Goal: Information Seeking & Learning: Learn about a topic

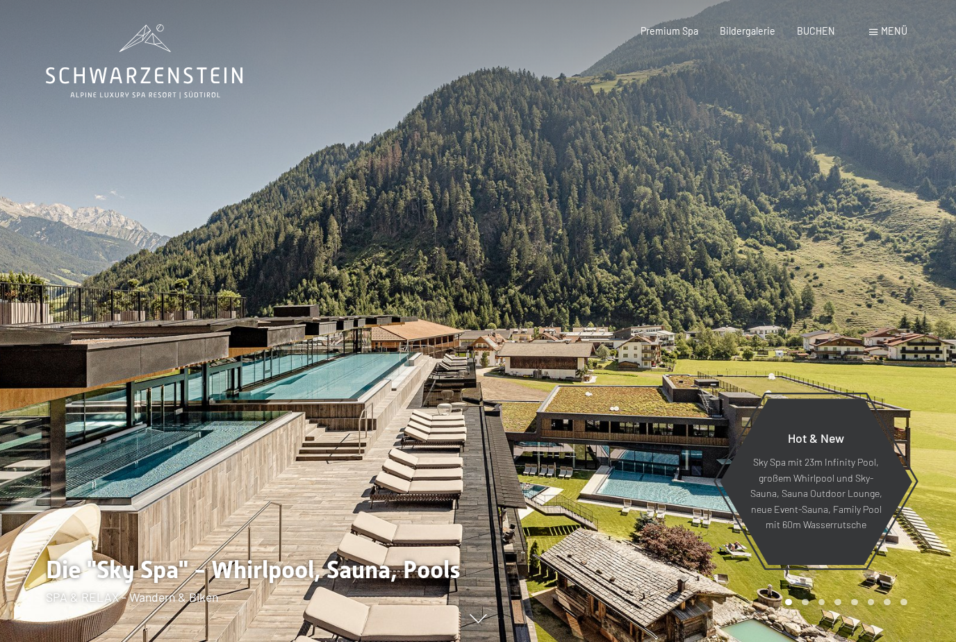
click at [883, 38] on div "Menü" at bounding box center [888, 31] width 38 height 14
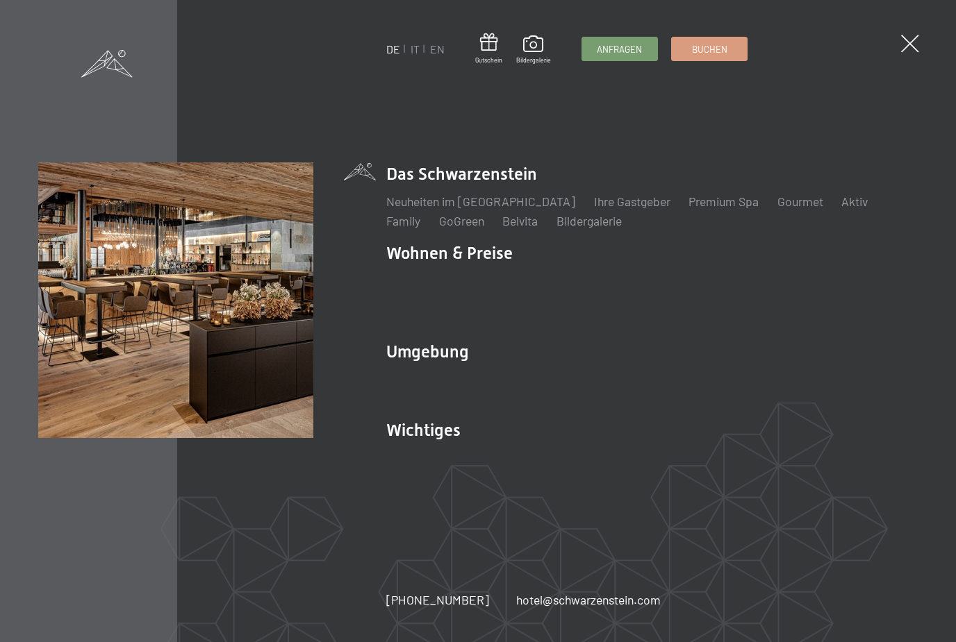
click at [413, 49] on link "IT" at bounding box center [414, 48] width 9 height 13
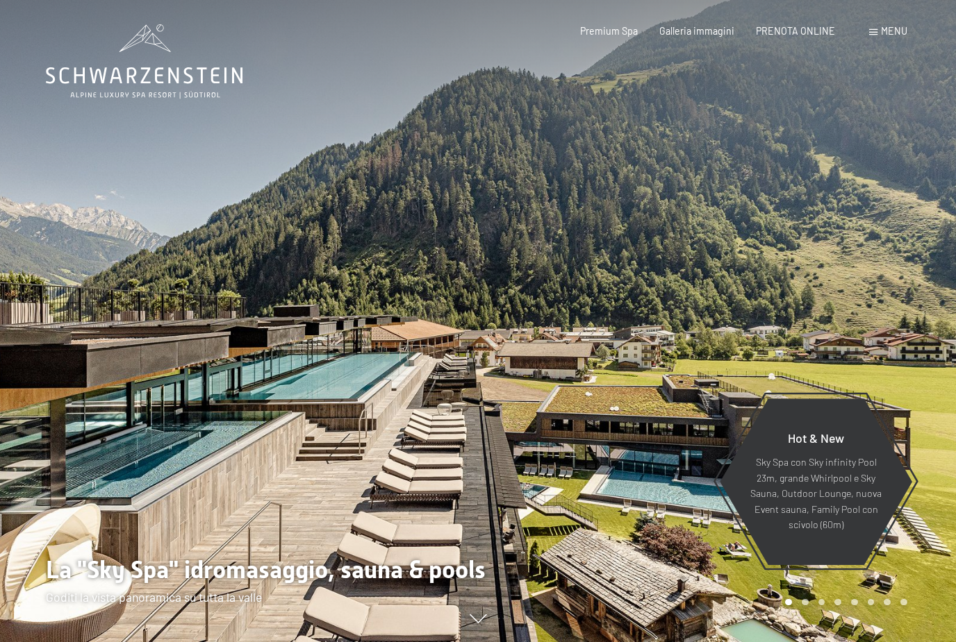
click at [869, 37] on div "Menu" at bounding box center [888, 31] width 38 height 14
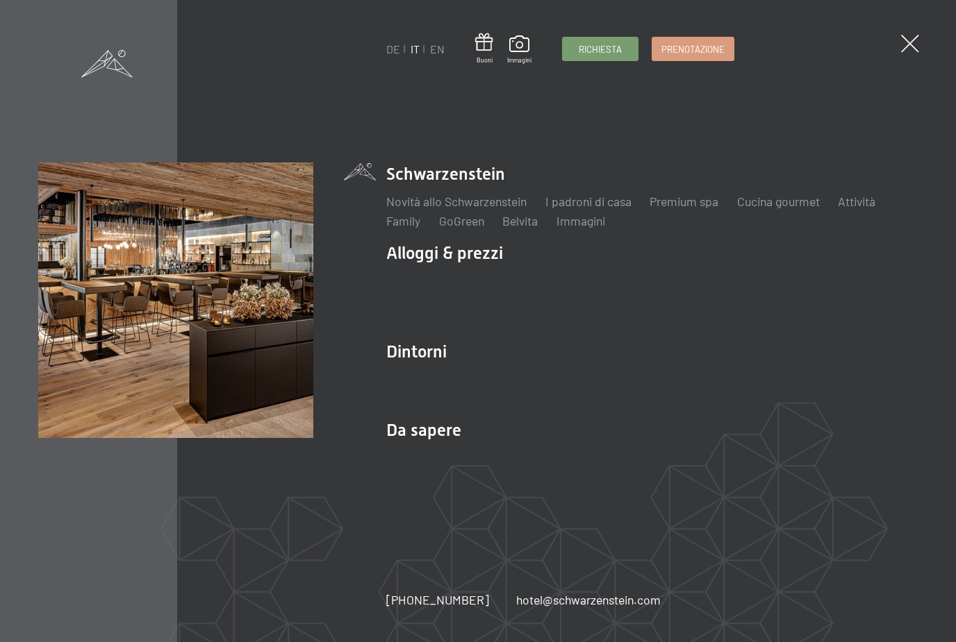
click at [913, 40] on span at bounding box center [910, 44] width 18 height 18
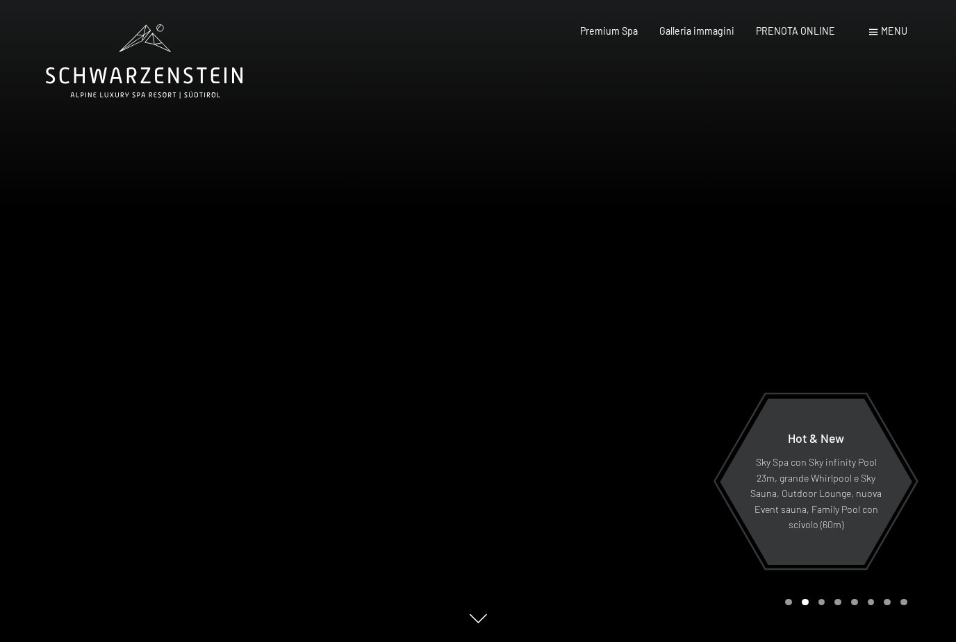
click at [897, 28] on span "Menu" at bounding box center [894, 31] width 26 height 12
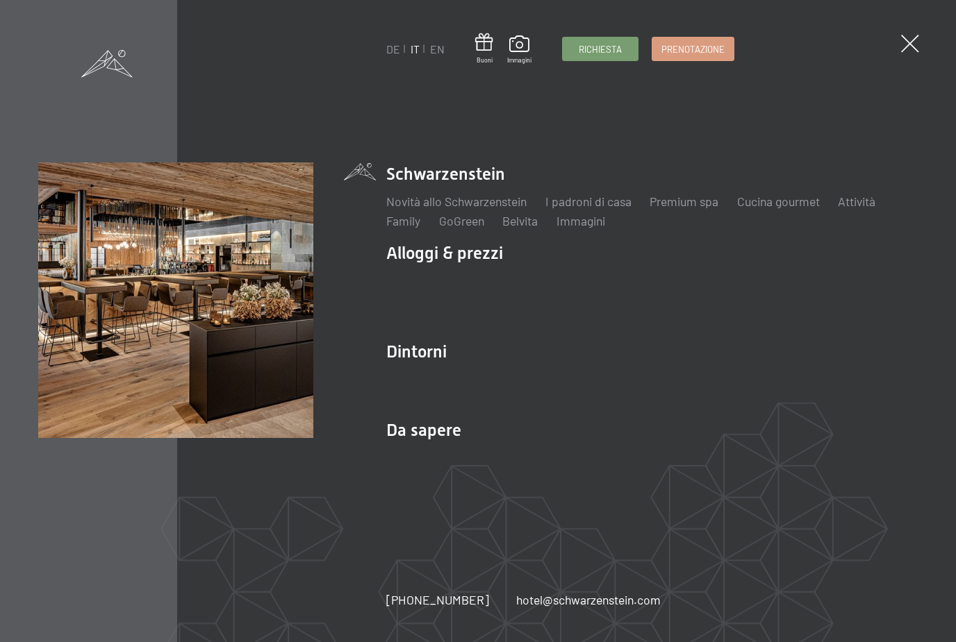
click at [908, 45] on span at bounding box center [910, 44] width 18 height 18
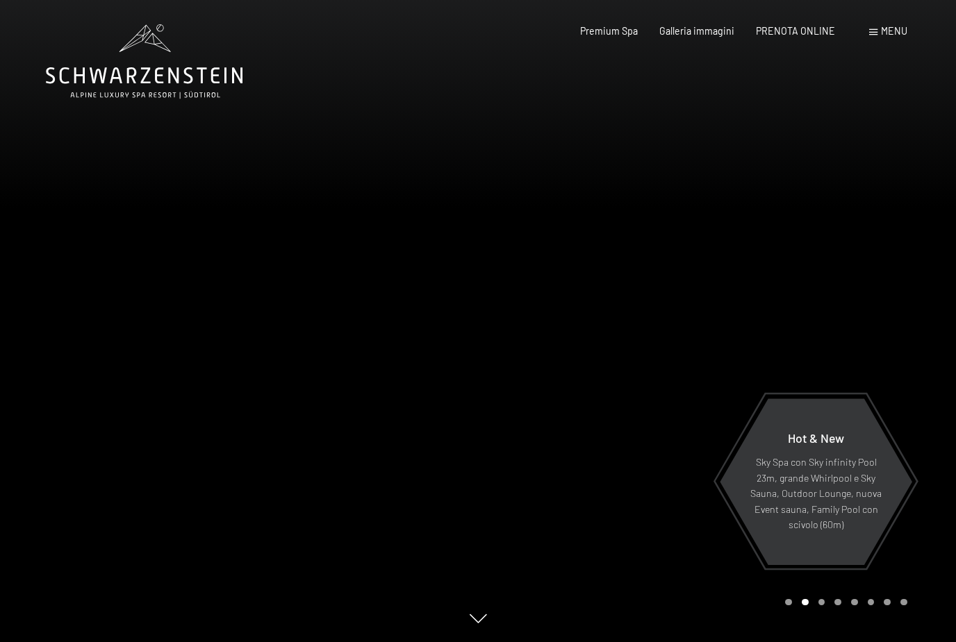
click at [708, 33] on span "Galleria immagini" at bounding box center [696, 31] width 75 height 12
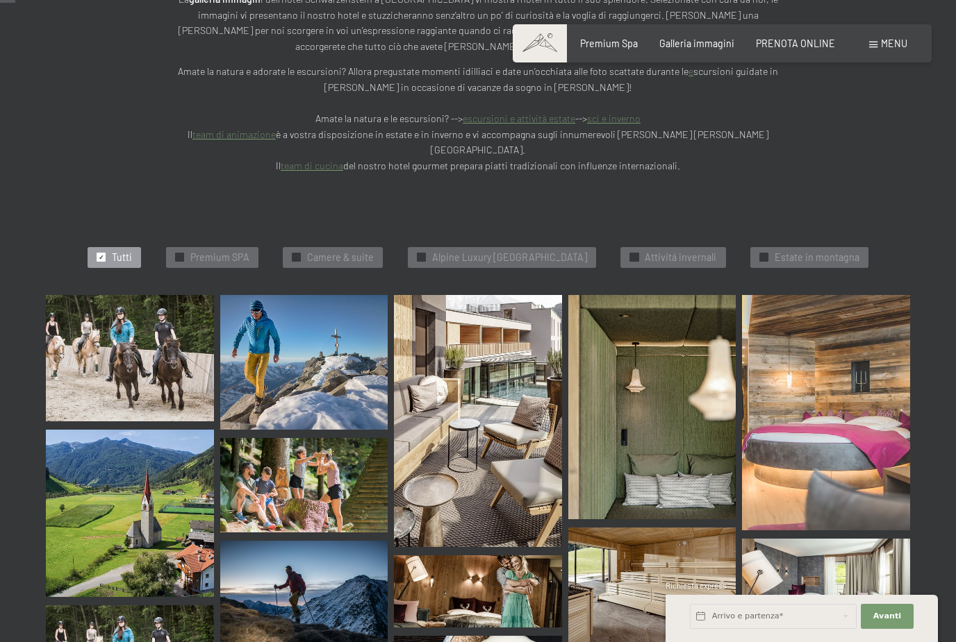
scroll to position [329, 0]
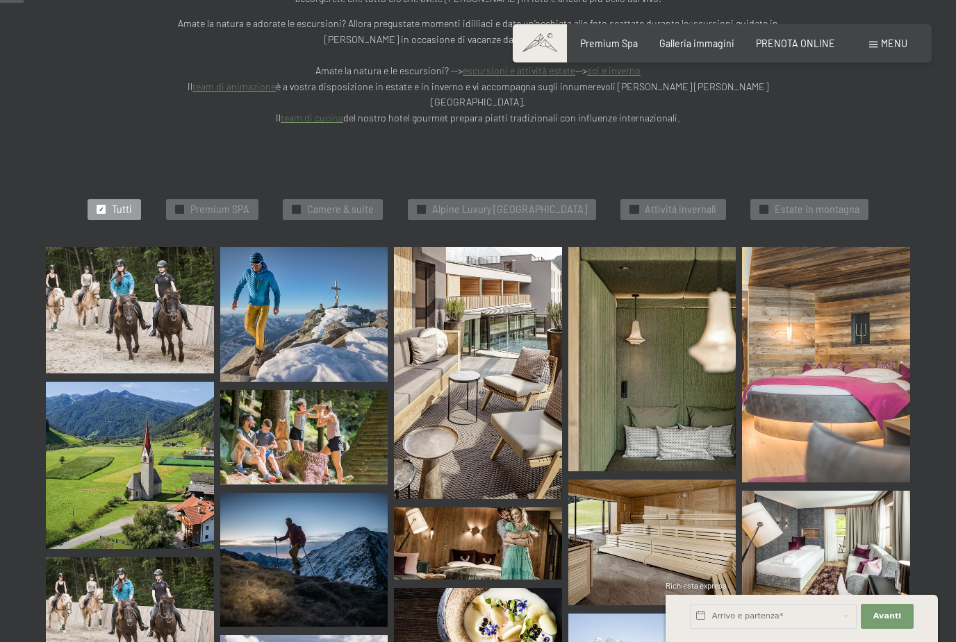
click at [318, 390] on img at bounding box center [304, 437] width 168 height 94
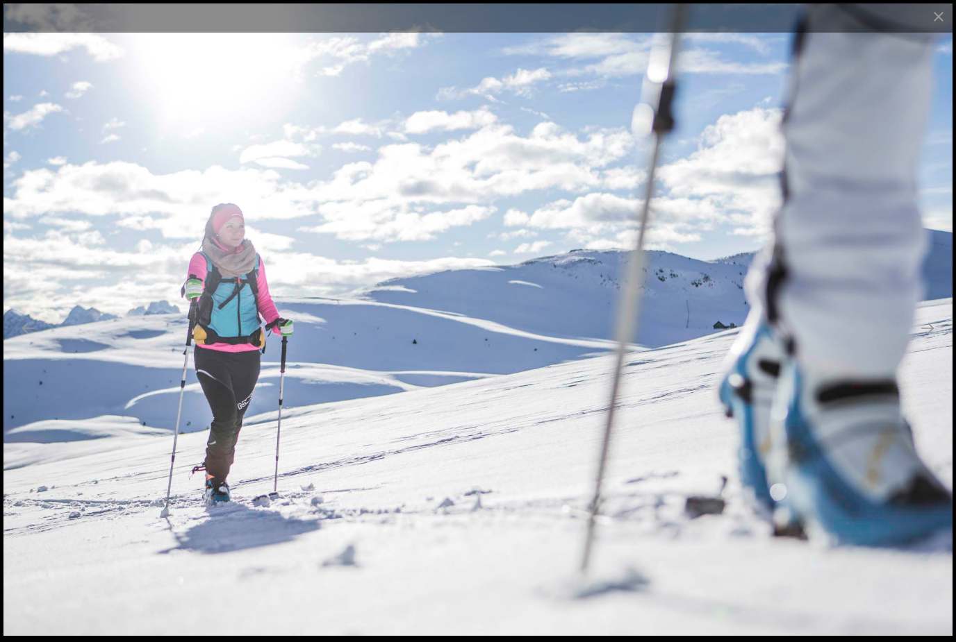
click at [937, 23] on button "Close gallery" at bounding box center [938, 16] width 35 height 33
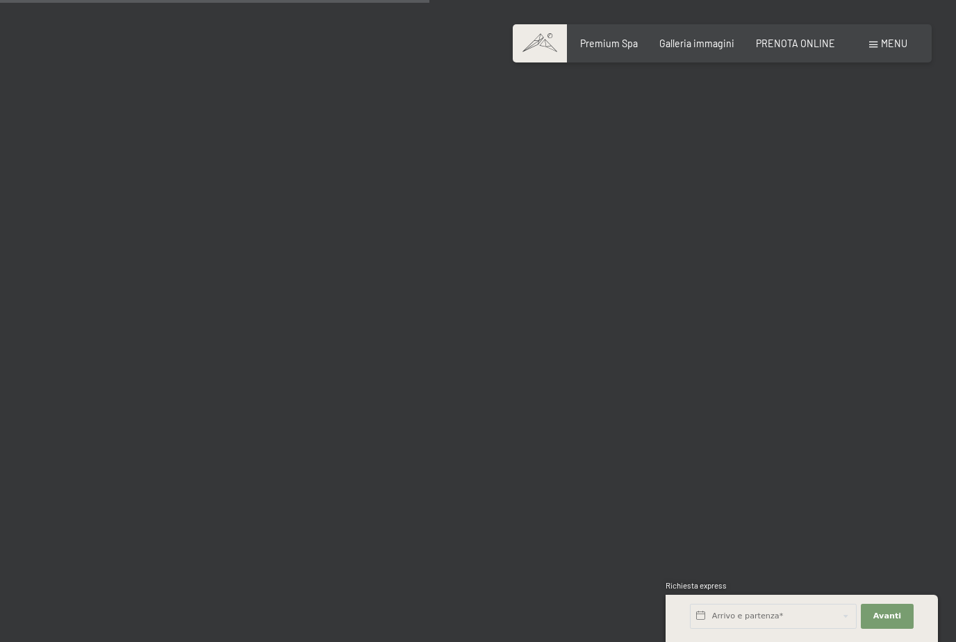
scroll to position [6013, 0]
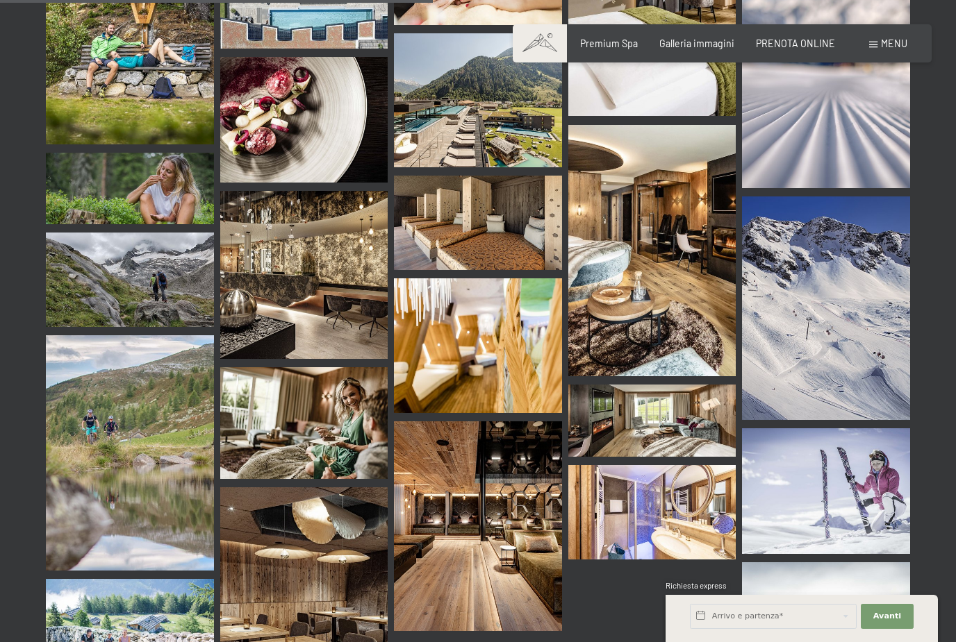
click at [853, 317] on img at bounding box center [826, 309] width 168 height 224
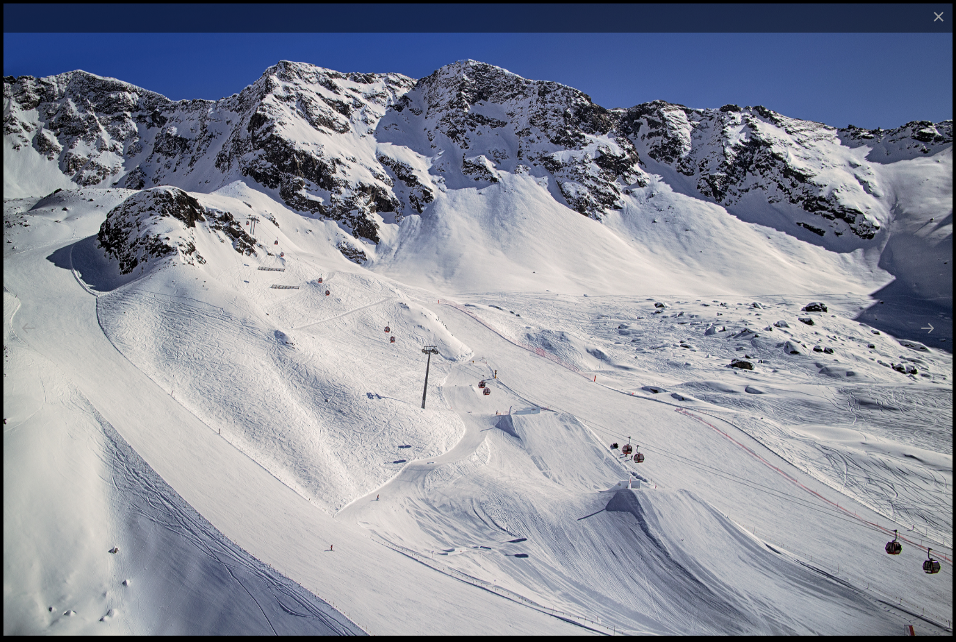
click at [937, 20] on button "Close gallery" at bounding box center [938, 16] width 35 height 33
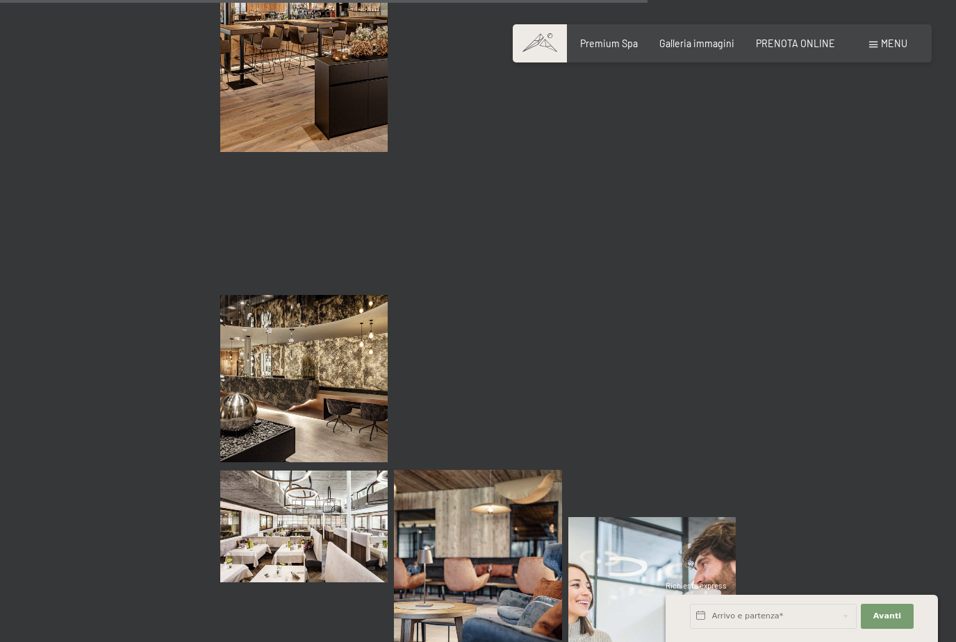
scroll to position [9004, 0]
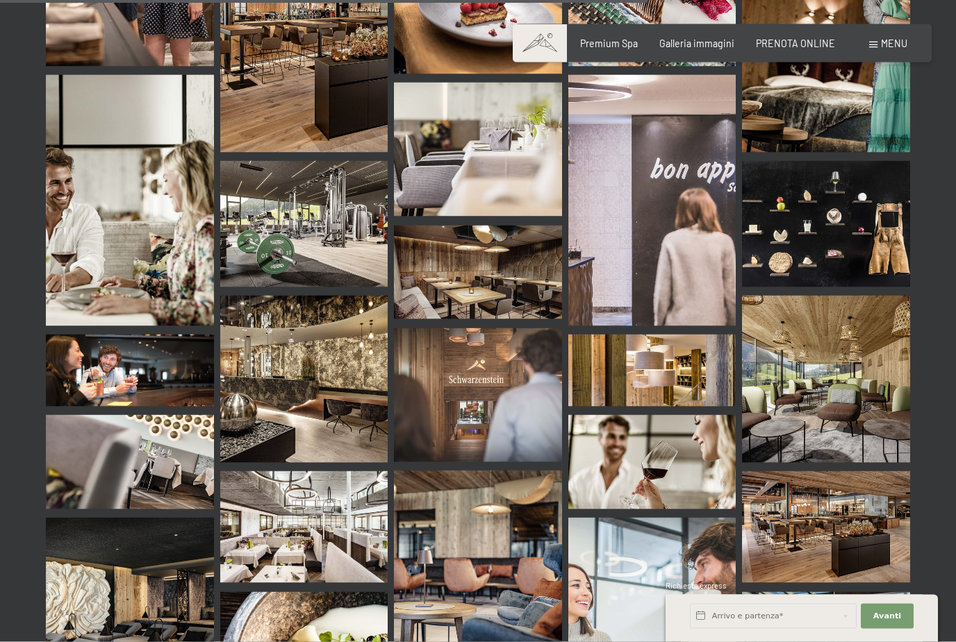
click at [349, 175] on img at bounding box center [304, 224] width 168 height 126
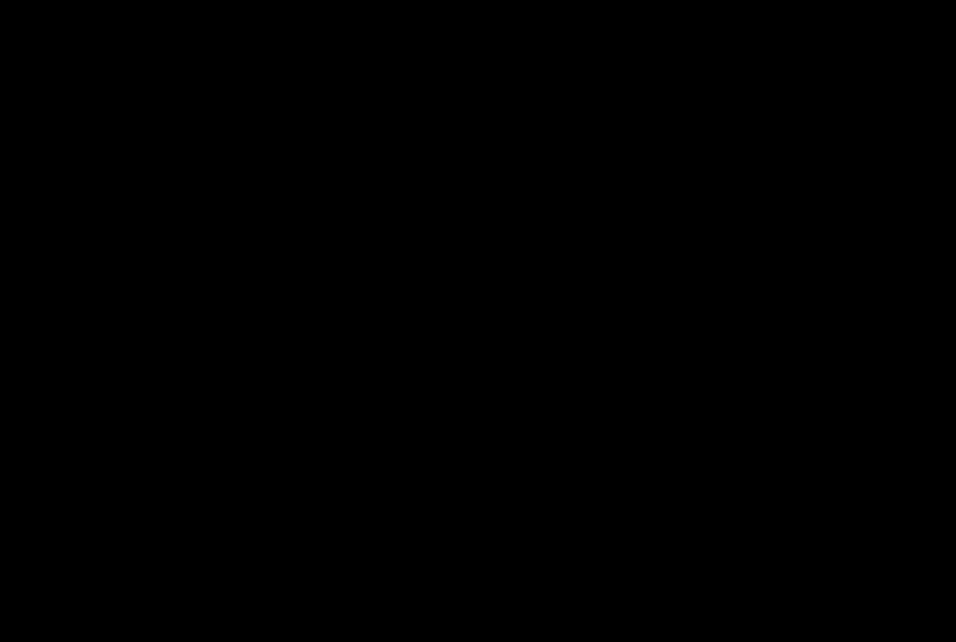
scroll to position [9005, 0]
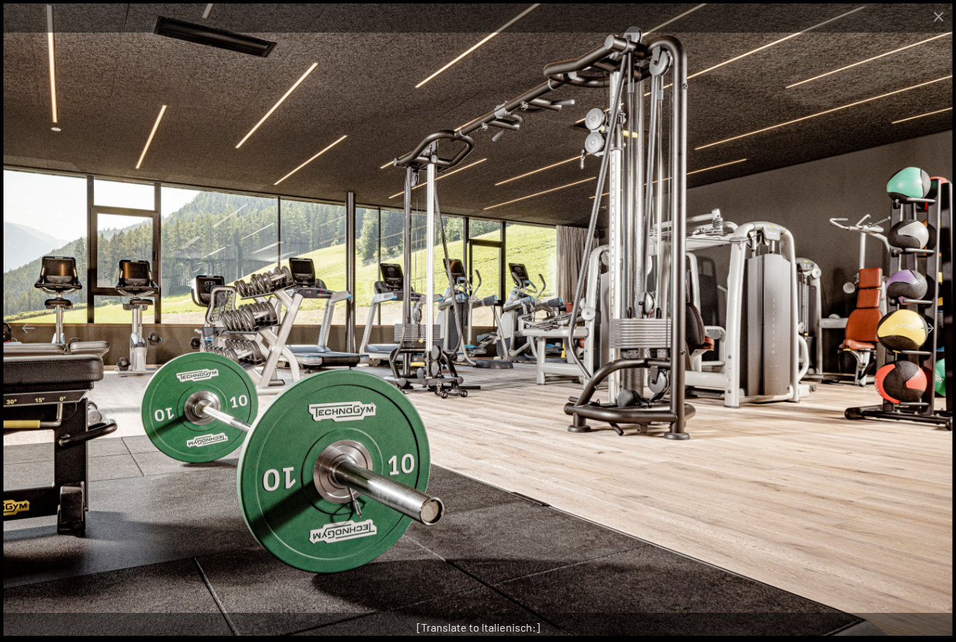
click at [934, 20] on button "Close gallery" at bounding box center [938, 16] width 35 height 33
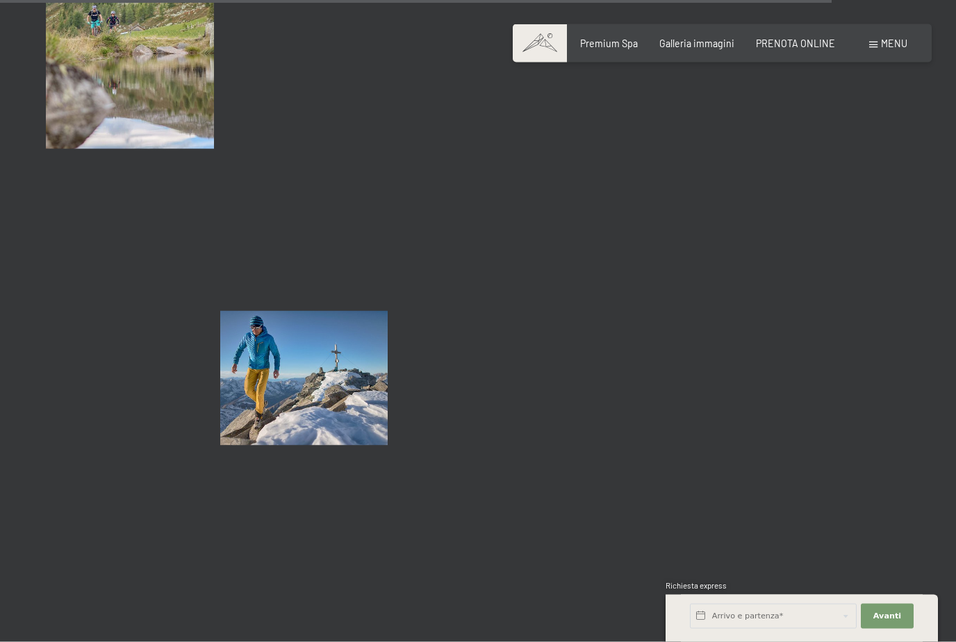
scroll to position [11606, 0]
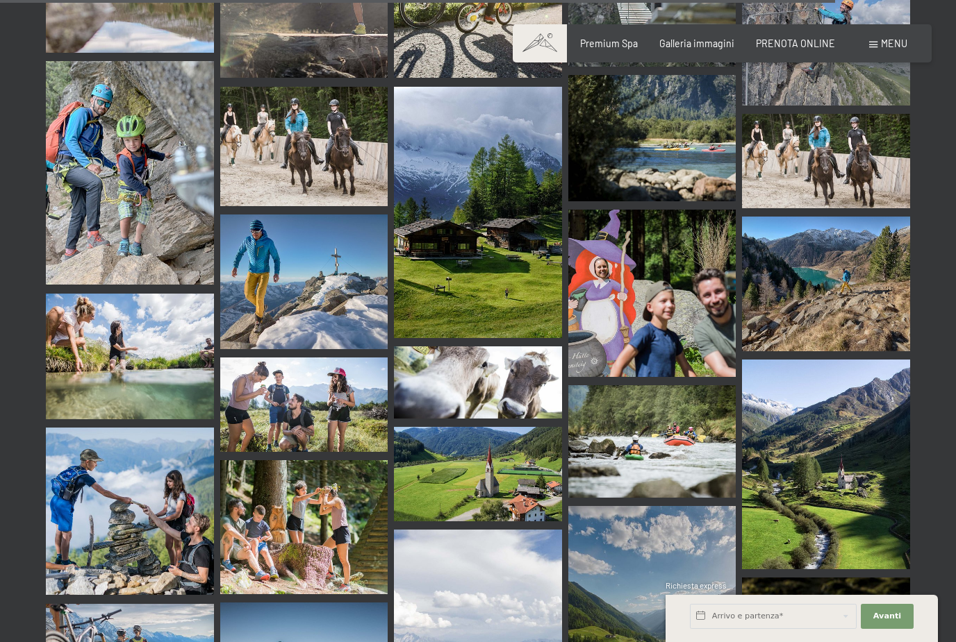
click at [670, 272] on img at bounding box center [652, 294] width 168 height 168
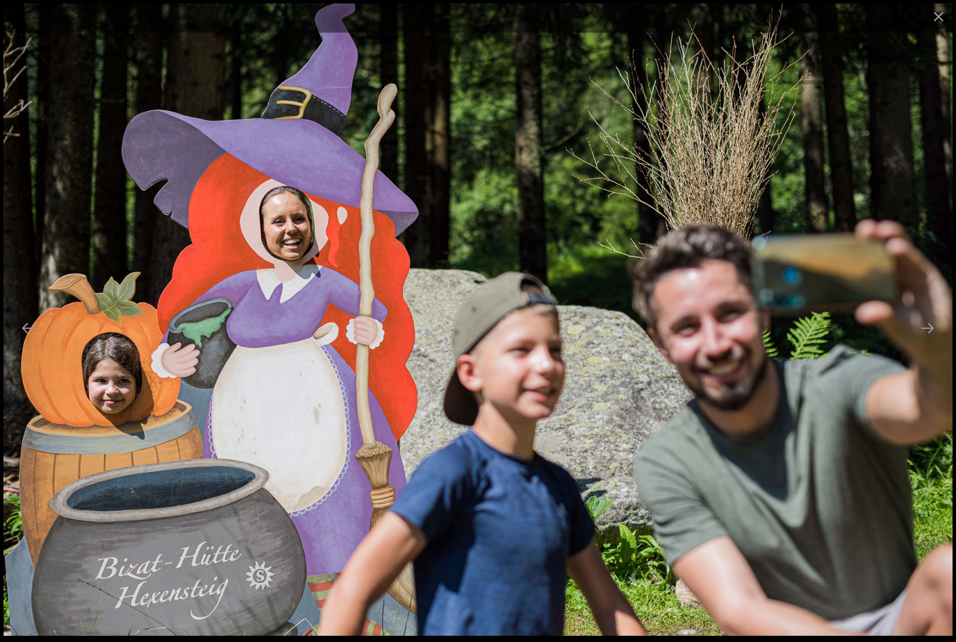
click at [938, 17] on button "Close gallery" at bounding box center [938, 16] width 35 height 33
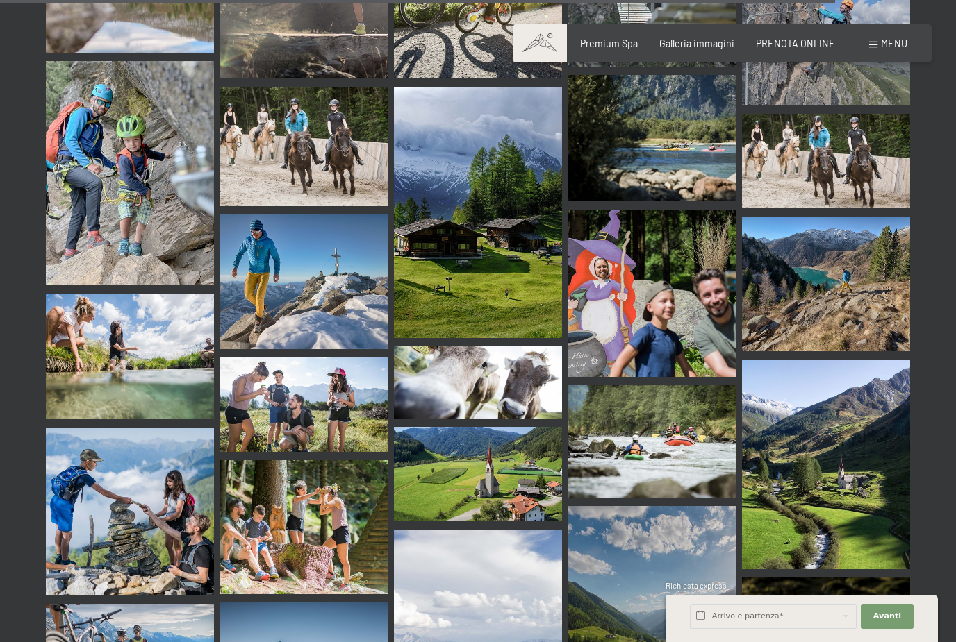
click at [338, 358] on img at bounding box center [304, 405] width 168 height 94
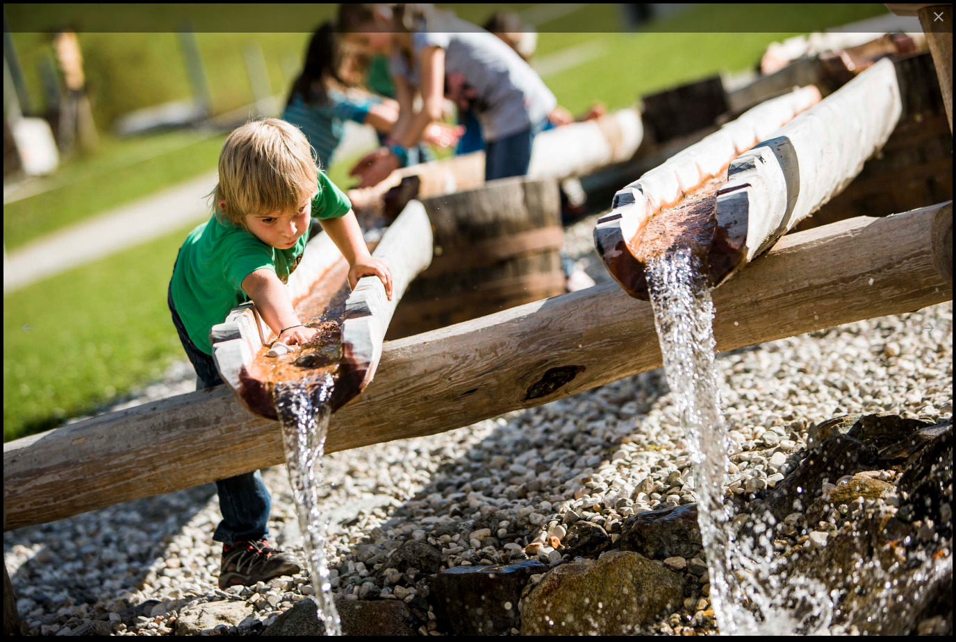
click at [930, 20] on button "Close gallery" at bounding box center [938, 16] width 35 height 33
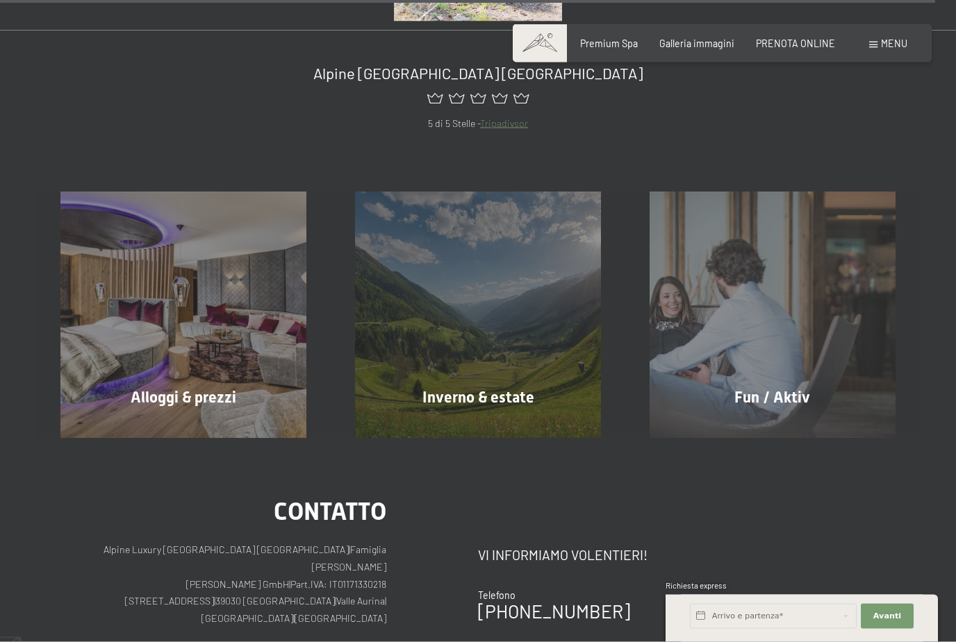
scroll to position [13158, 0]
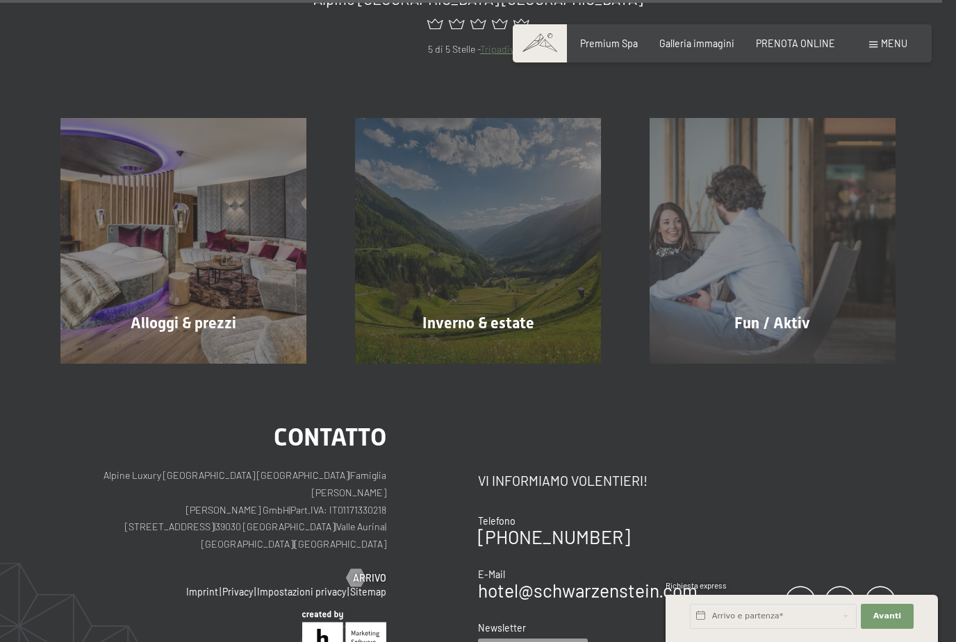
click at [813, 313] on div "Fun / Aktiv" at bounding box center [772, 324] width 294 height 22
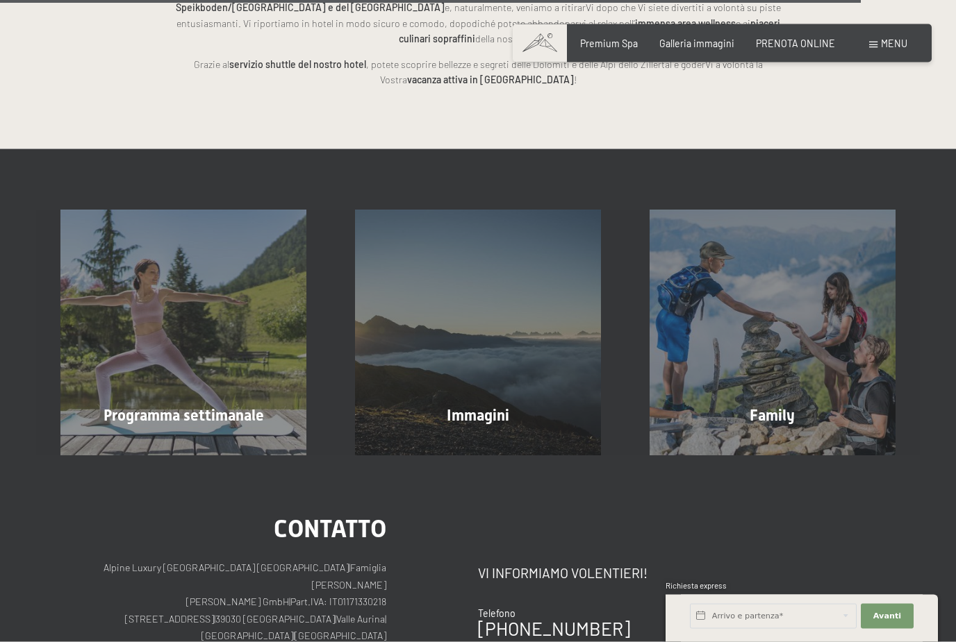
scroll to position [3342, 0]
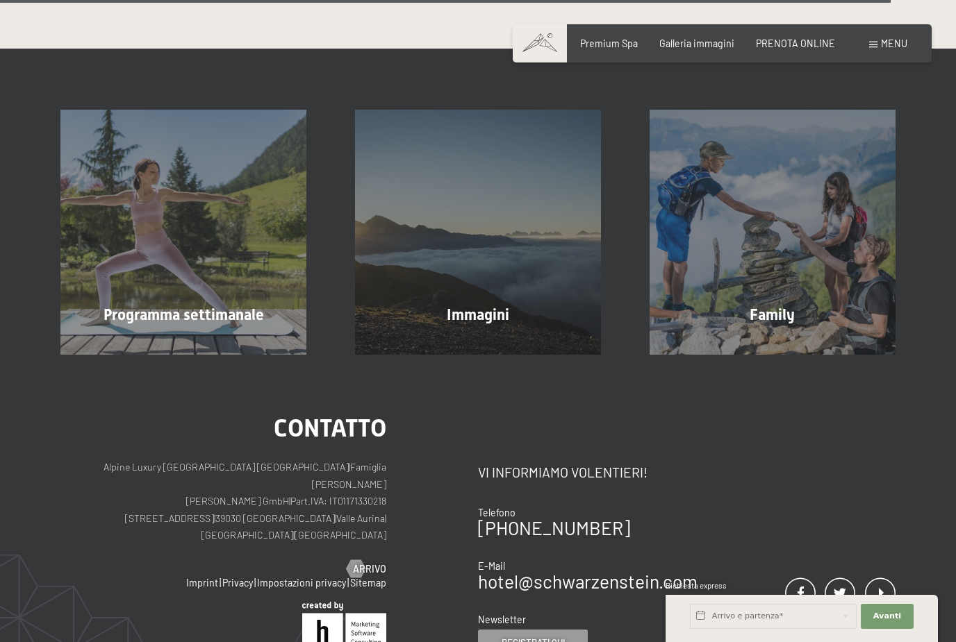
click at [794, 306] on span "Family" at bounding box center [771, 314] width 45 height 17
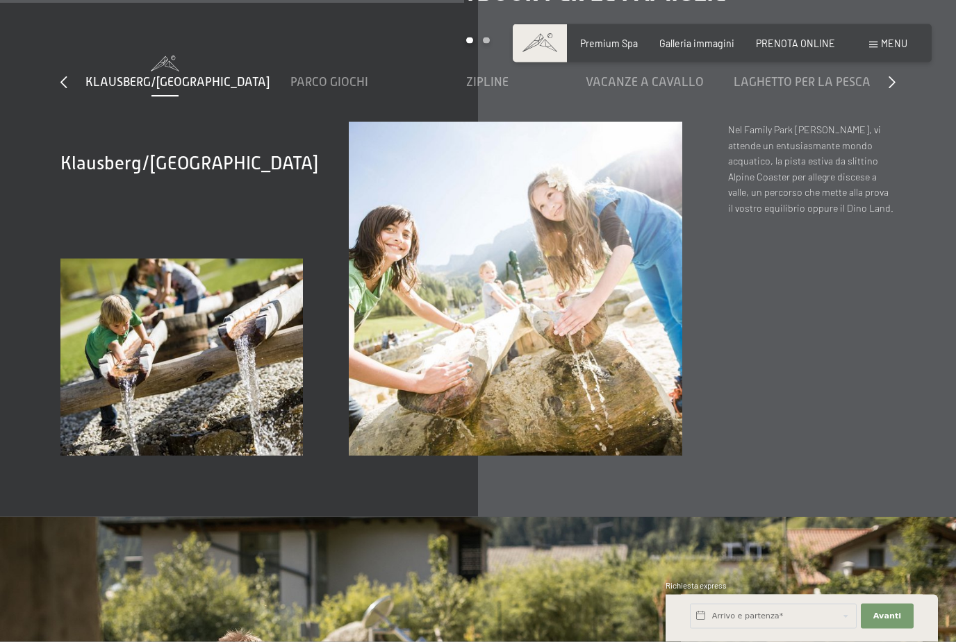
scroll to position [4292, 0]
click at [144, 284] on img at bounding box center [181, 357] width 242 height 197
click at [593, 301] on img at bounding box center [516, 289] width 334 height 334
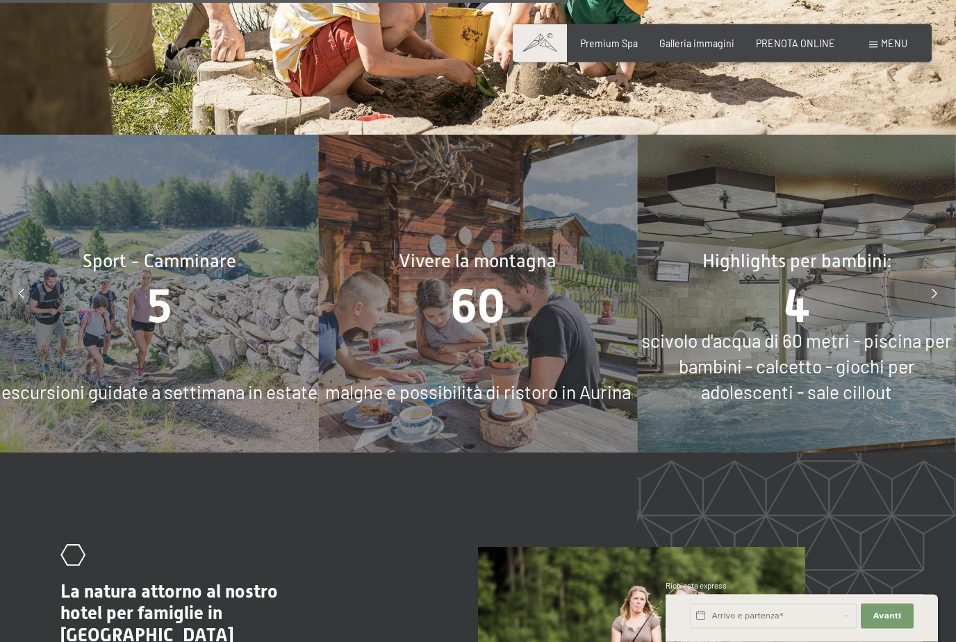
scroll to position [5232, 0]
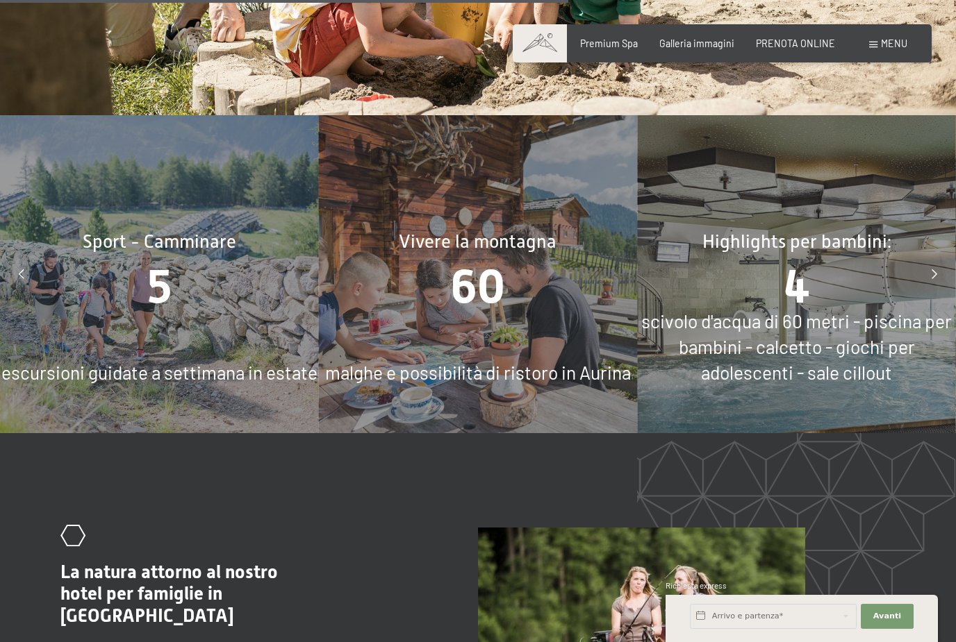
click at [864, 310] on span "scivolo d'acqua di 60 metri - piscina per bambini - calcetto - giochi per adole…" at bounding box center [796, 346] width 310 height 73
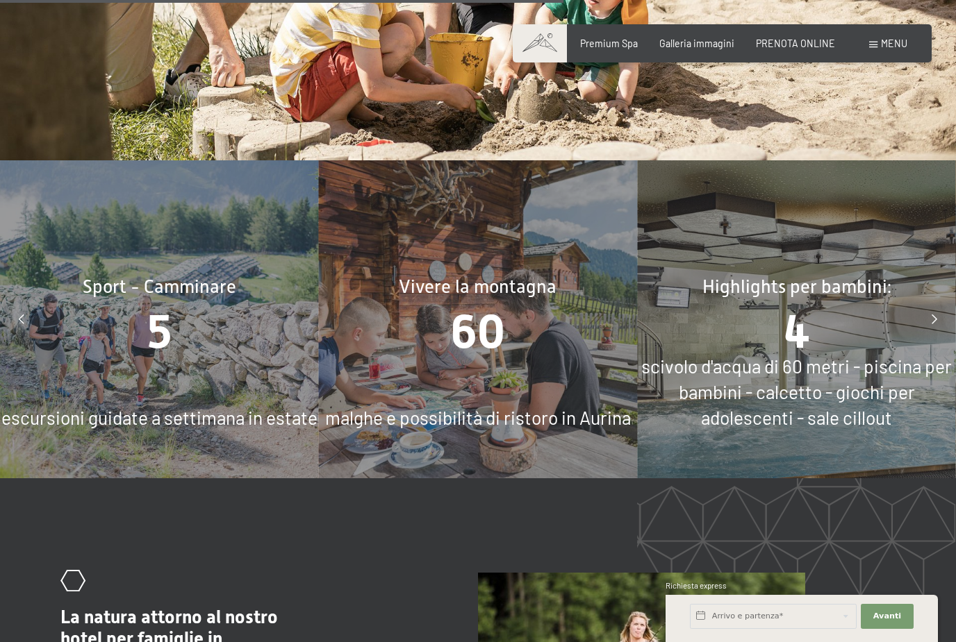
scroll to position [5188, 0]
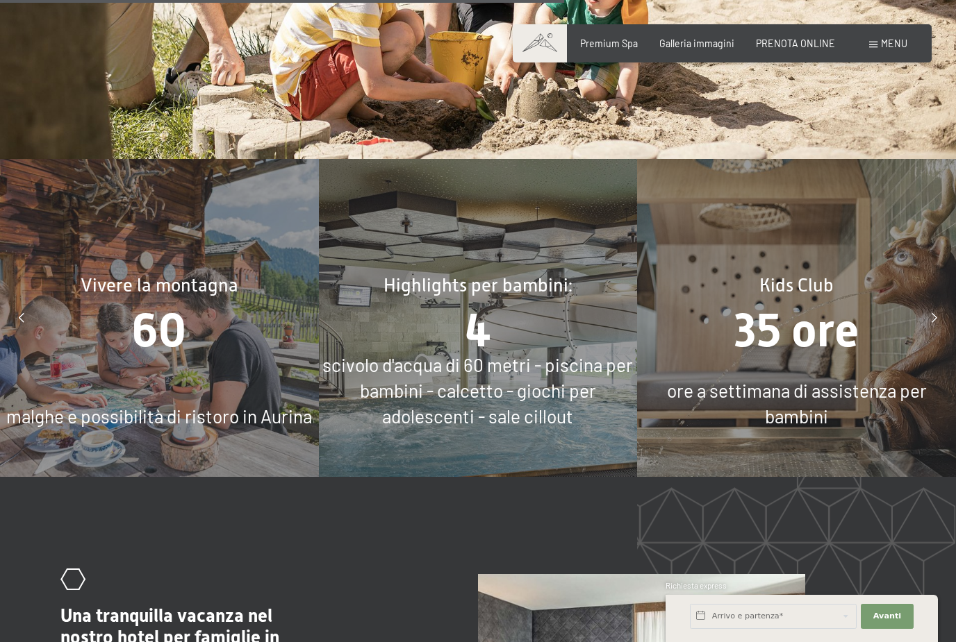
click at [827, 332] on span "35 ore" at bounding box center [796, 331] width 124 height 54
click at [823, 338] on span "35 ore" at bounding box center [796, 331] width 124 height 54
click at [819, 278] on span "Kids Club" at bounding box center [796, 285] width 74 height 21
click at [811, 396] on span "ore a settimana di assistenza per bambini" at bounding box center [797, 403] width 260 height 47
click at [808, 310] on span "35 ore" at bounding box center [796, 331] width 124 height 54
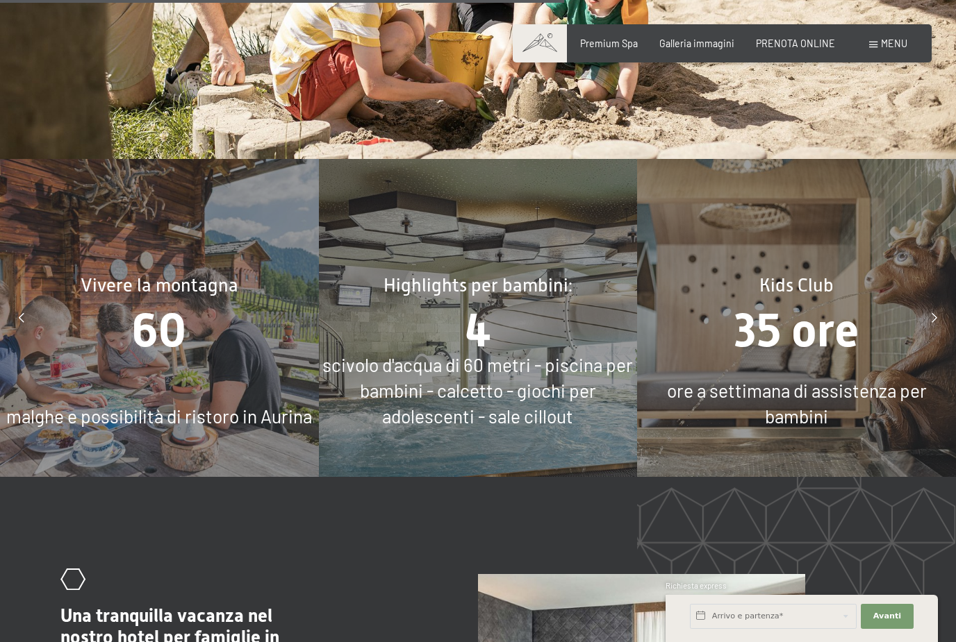
click at [534, 376] on span "scivolo d'acqua di 60 metri - piscina per bambini - calcetto - giochi per adole…" at bounding box center [477, 390] width 310 height 73
click at [524, 370] on span "scivolo d'acqua di 60 metri - piscina per bambini - calcetto - giochi per adole…" at bounding box center [477, 390] width 310 height 73
click at [820, 307] on span "35 ore" at bounding box center [796, 331] width 124 height 54
click at [524, 358] on span "scivolo d'acqua di 60 metri - piscina per bambini - calcetto - giochi per adole…" at bounding box center [477, 390] width 310 height 73
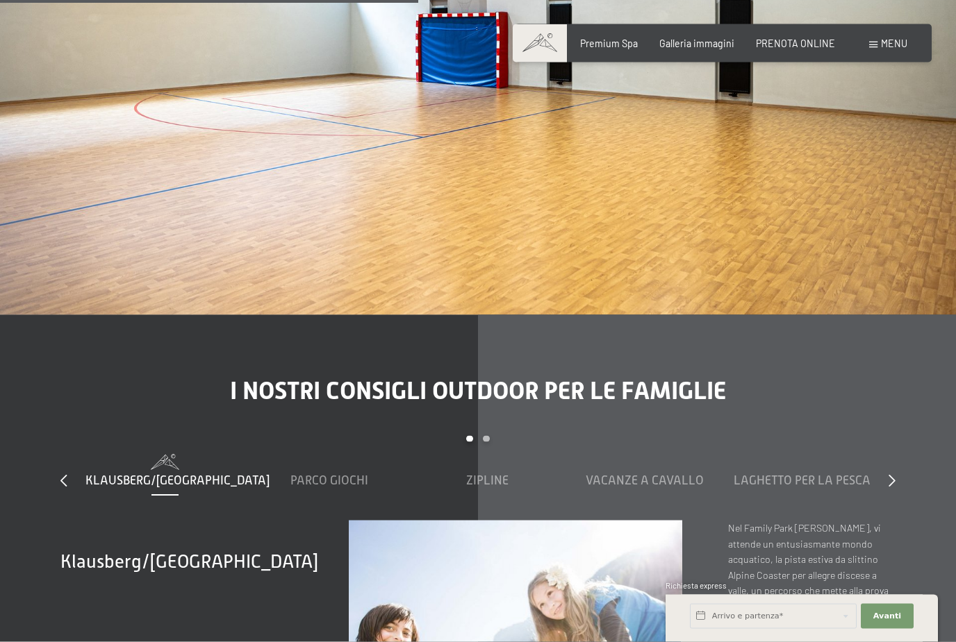
scroll to position [3894, 0]
click at [729, 46] on span "Galleria immagini" at bounding box center [696, 44] width 75 height 12
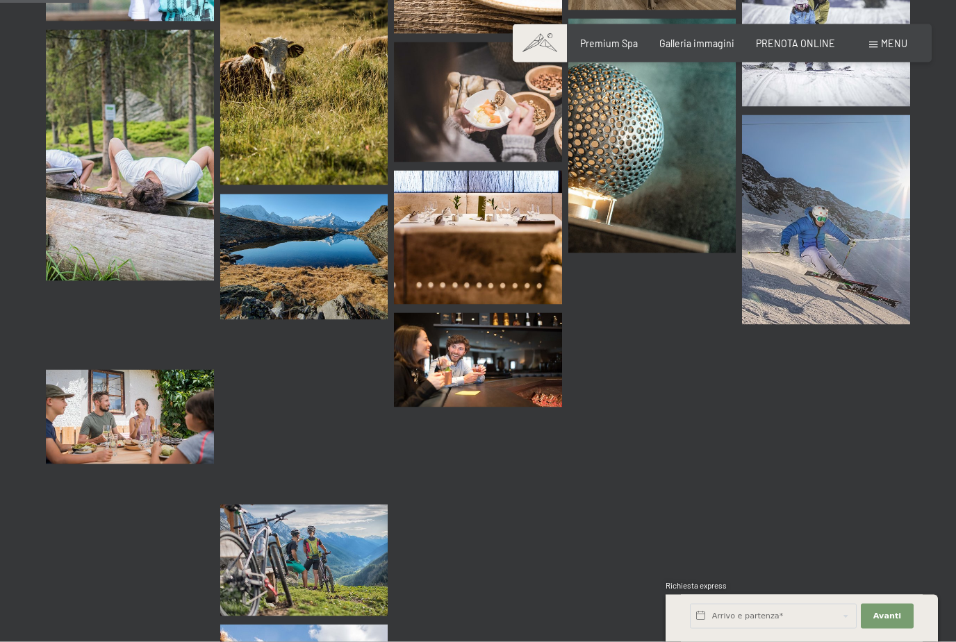
scroll to position [1241, 0]
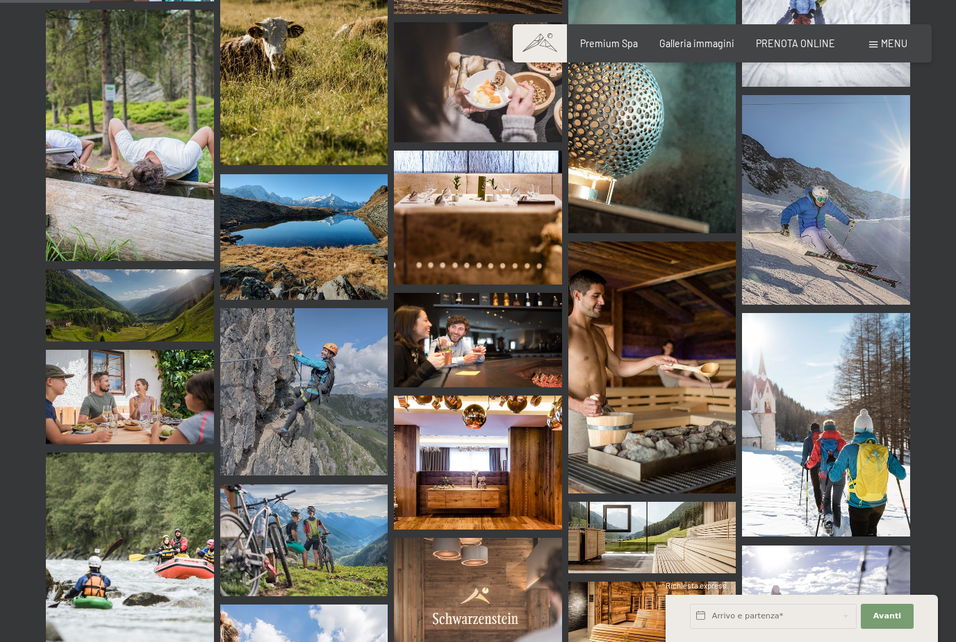
click at [688, 292] on img at bounding box center [652, 367] width 168 height 251
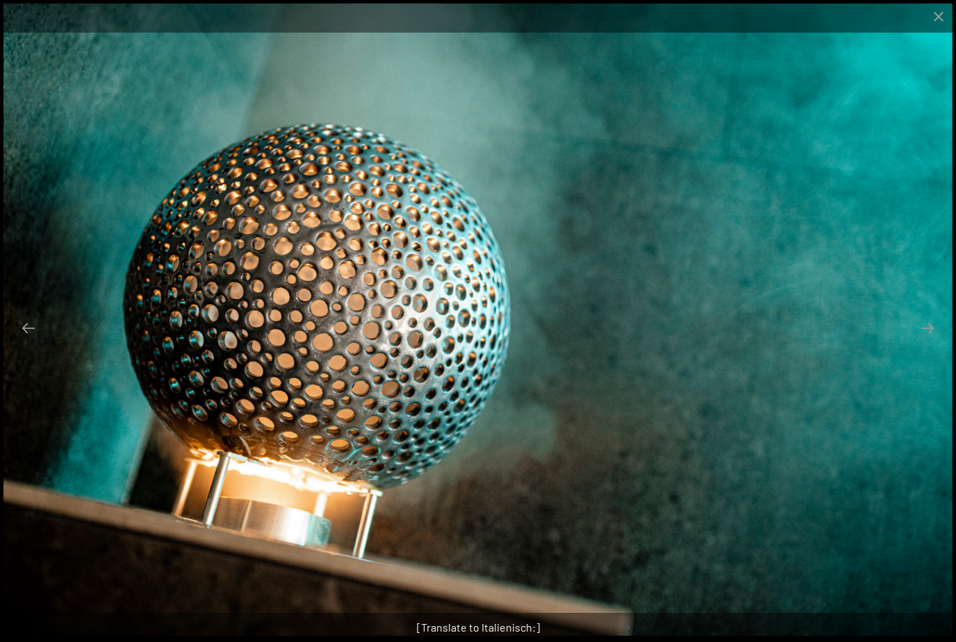
click at [952, 19] on button "Close gallery" at bounding box center [938, 16] width 35 height 33
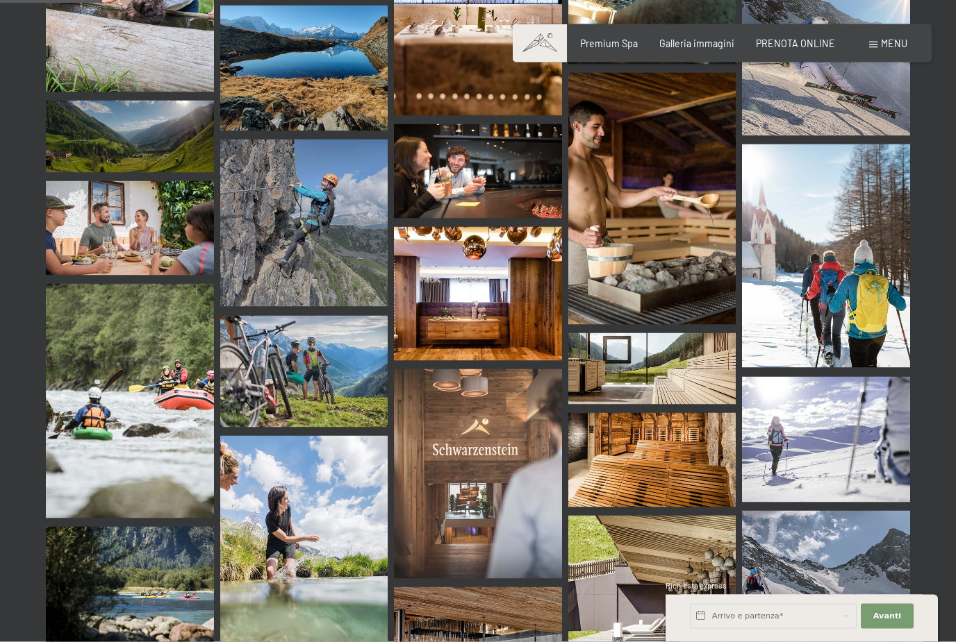
scroll to position [1403, 0]
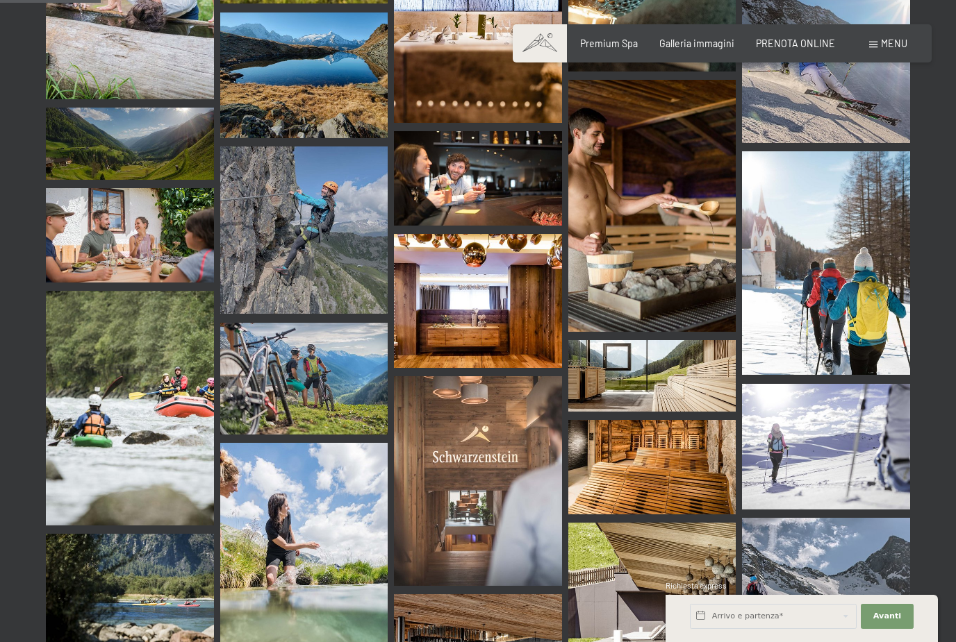
click at [851, 245] on img at bounding box center [826, 263] width 168 height 224
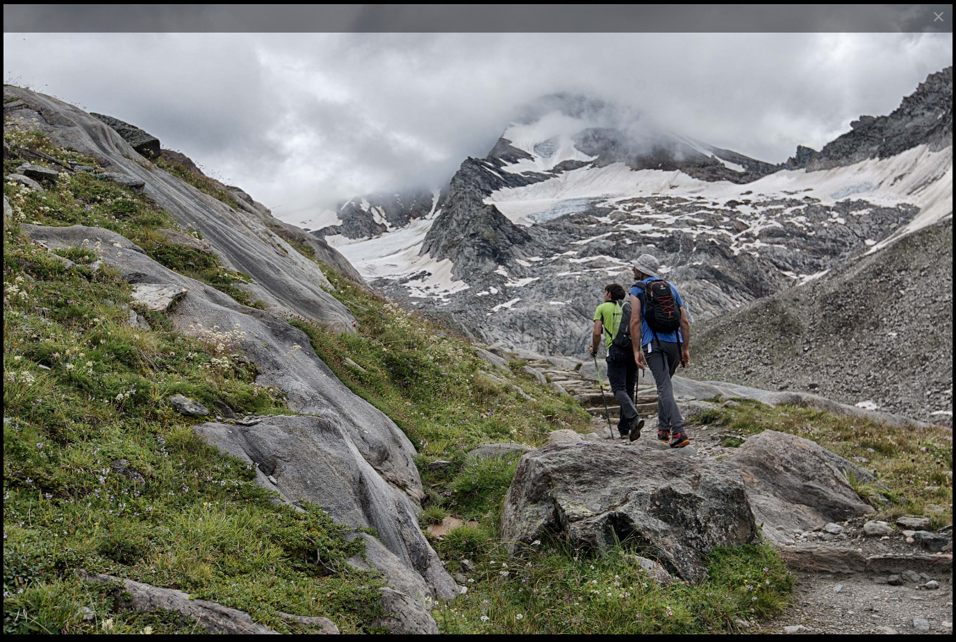
click at [940, 29] on button "Close gallery" at bounding box center [938, 16] width 35 height 33
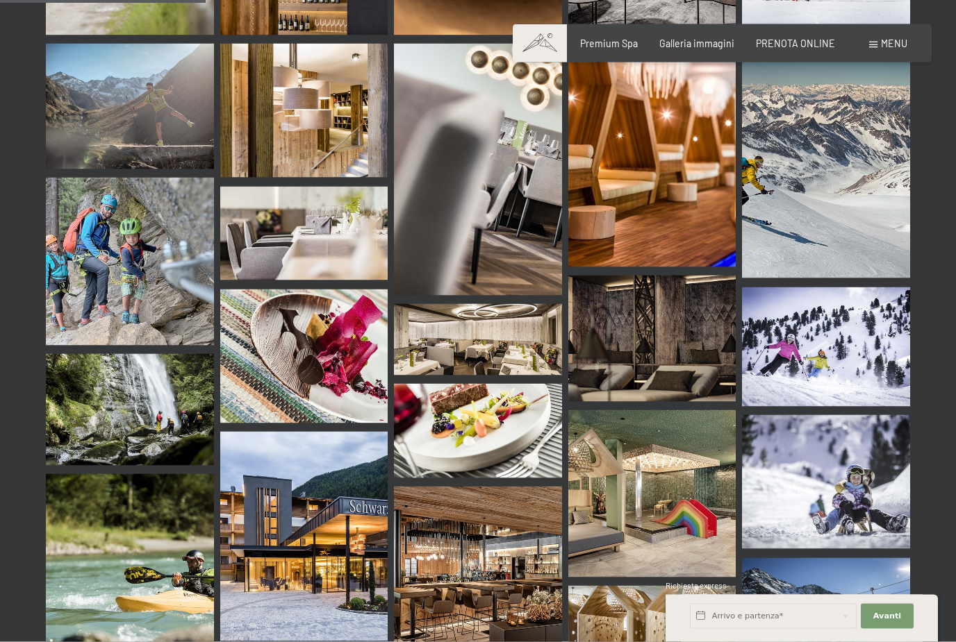
scroll to position [2864, 0]
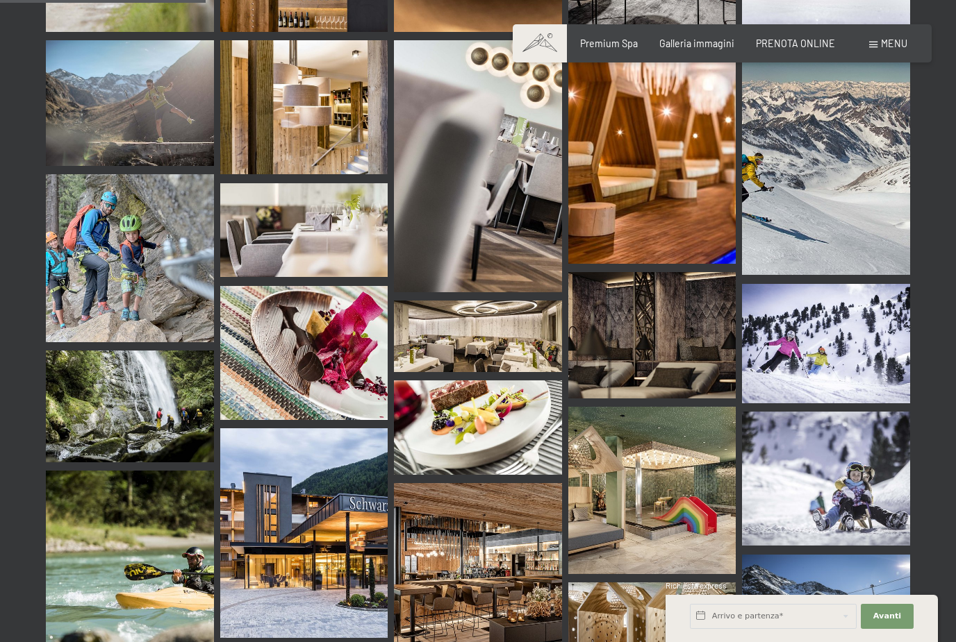
click at [337, 322] on img at bounding box center [304, 353] width 168 height 134
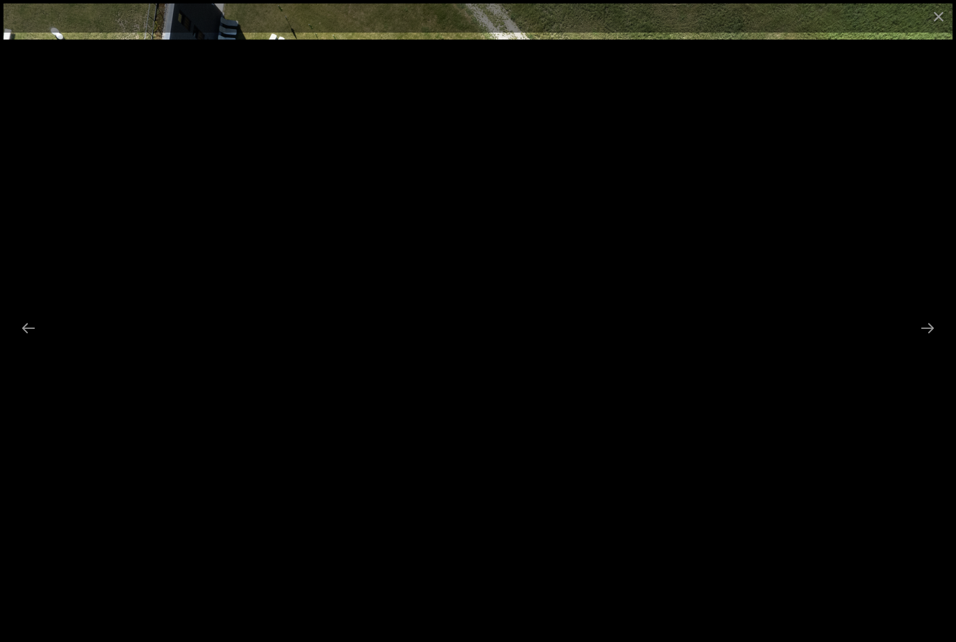
click at [943, 19] on button "Close gallery" at bounding box center [938, 16] width 35 height 33
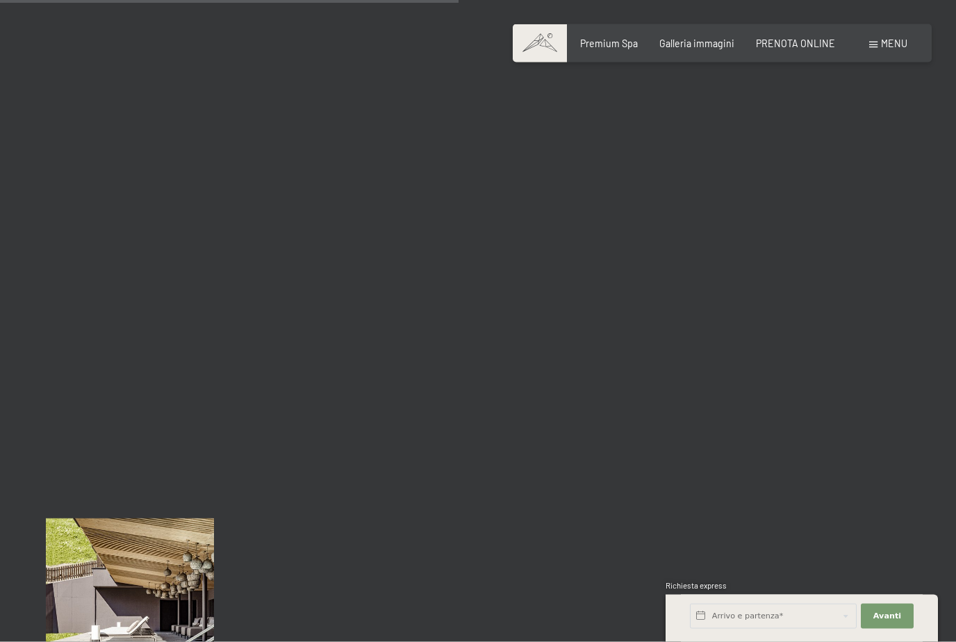
scroll to position [6316, 0]
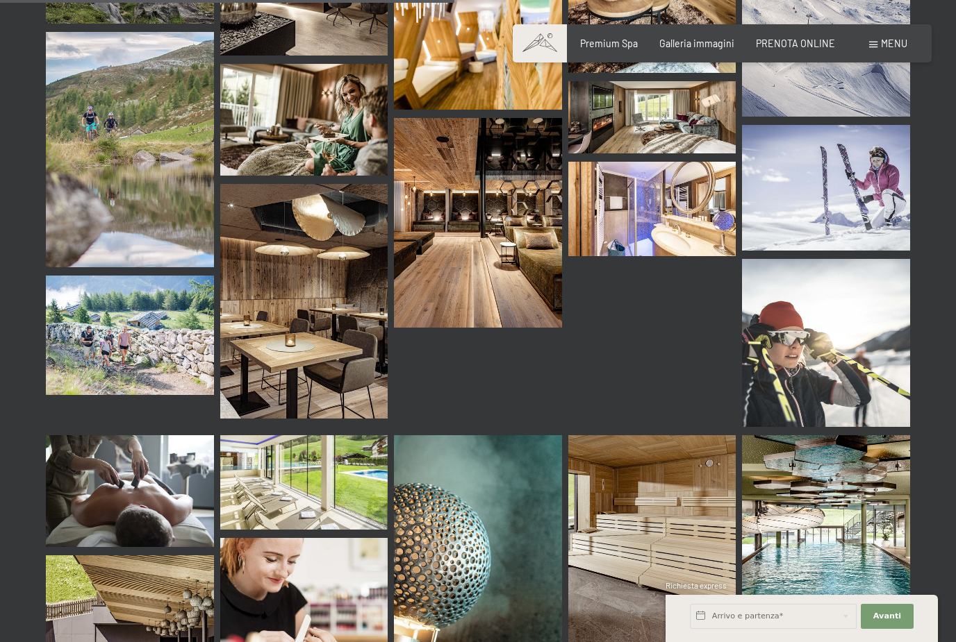
click at [651, 37] on div "Prenotazione Richiesta Premium Spa Galleria immagini PRENOTA ONLINE Menu DE IT …" at bounding box center [722, 44] width 370 height 14
click at [635, 42] on span "Premium Spa" at bounding box center [609, 44] width 58 height 12
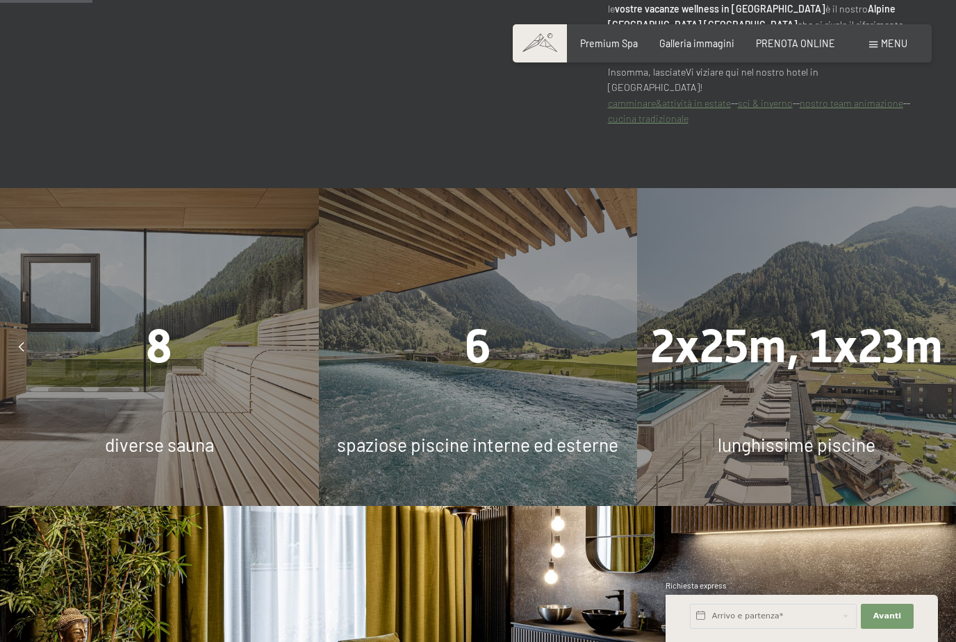
click at [833, 331] on div "2x25m, 1x23m lunghissime piscine" at bounding box center [796, 347] width 319 height 319
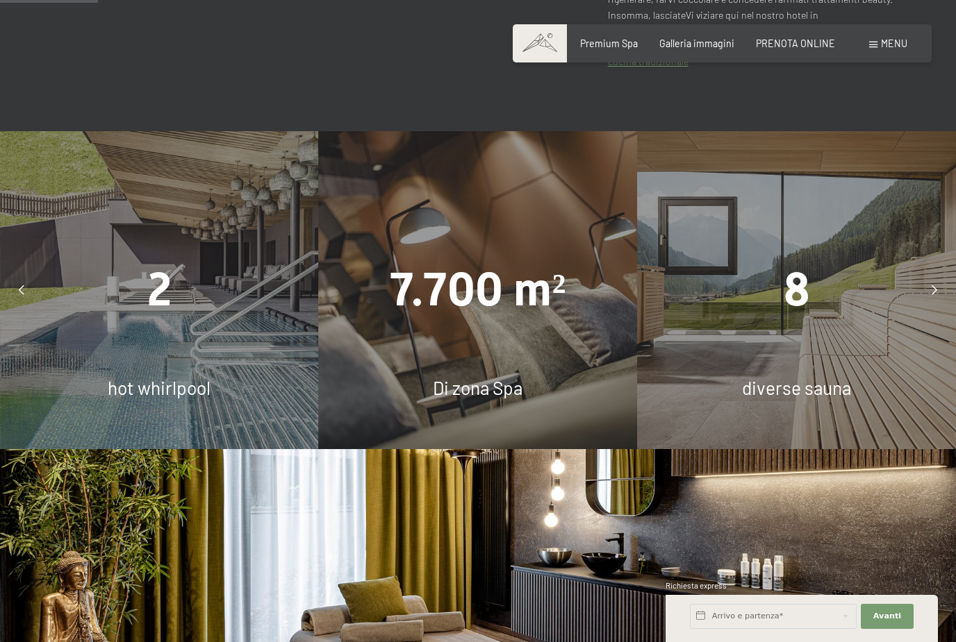
scroll to position [922, 0]
click at [540, 426] on div "7.700 m² Di zona Spa" at bounding box center [478, 290] width 319 height 319
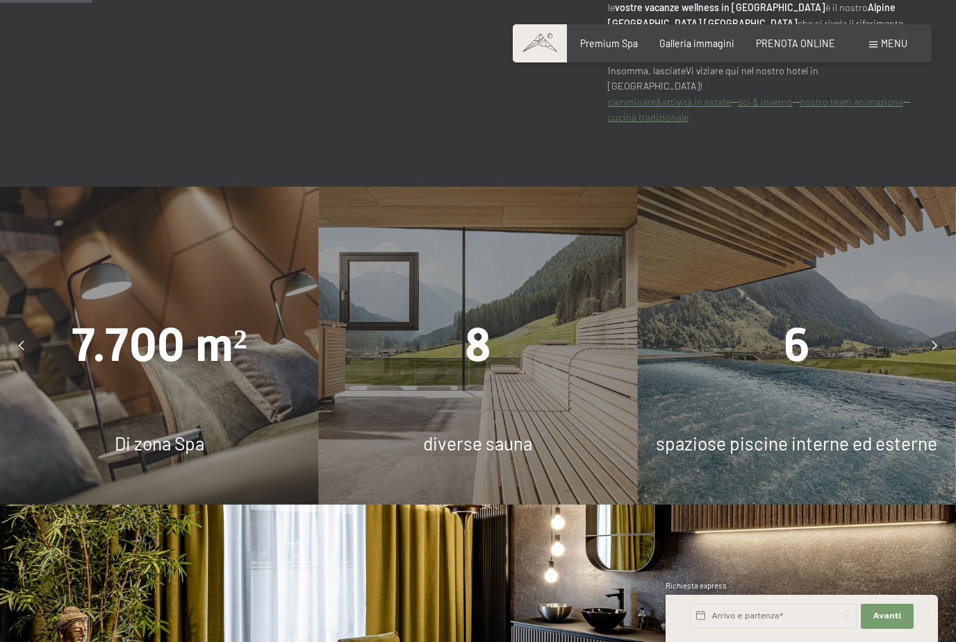
click at [544, 457] on div "diverse sauna" at bounding box center [478, 444] width 319 height 26
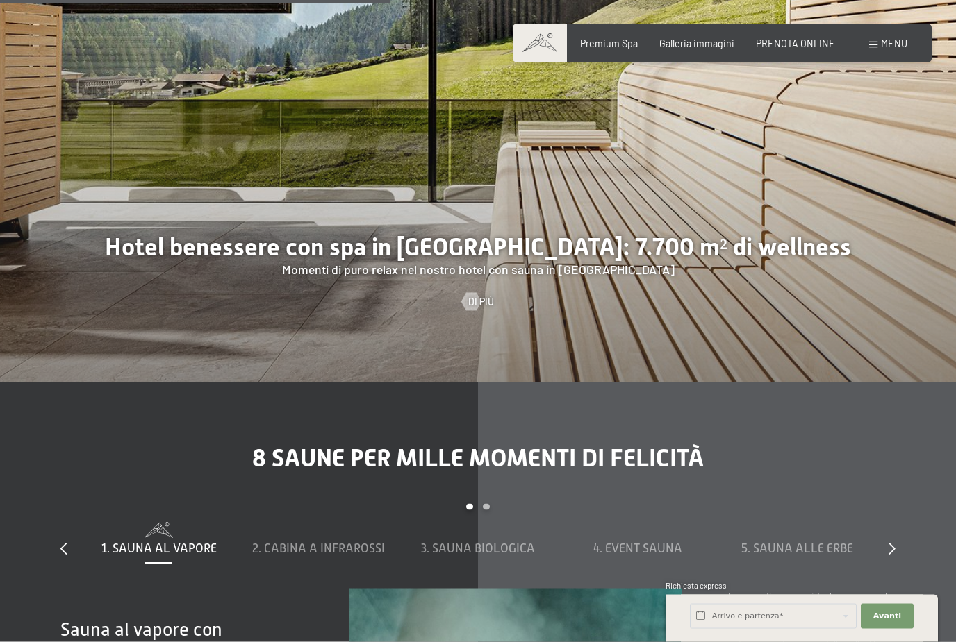
scroll to position [3659, 0]
click at [722, 47] on span "Galleria immagini" at bounding box center [696, 44] width 75 height 12
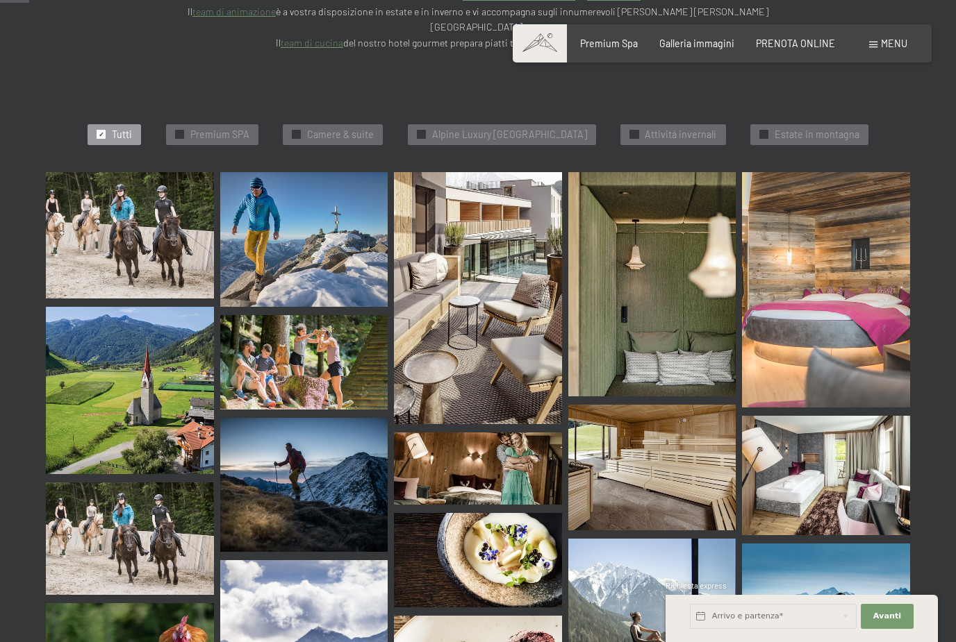
scroll to position [406, 0]
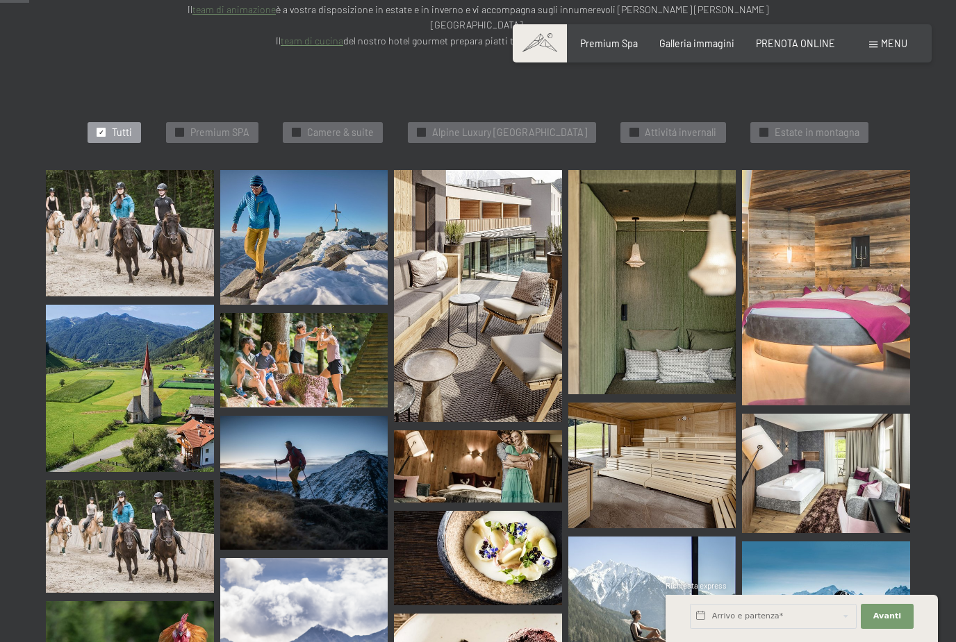
click at [518, 511] on img at bounding box center [478, 558] width 168 height 94
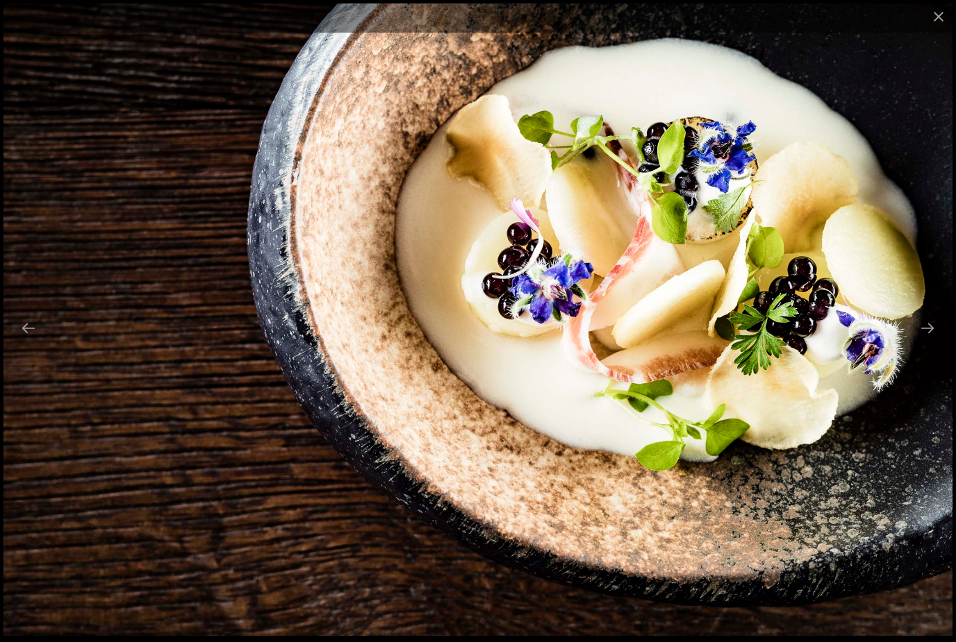
click at [939, 10] on button "Close gallery" at bounding box center [938, 16] width 35 height 33
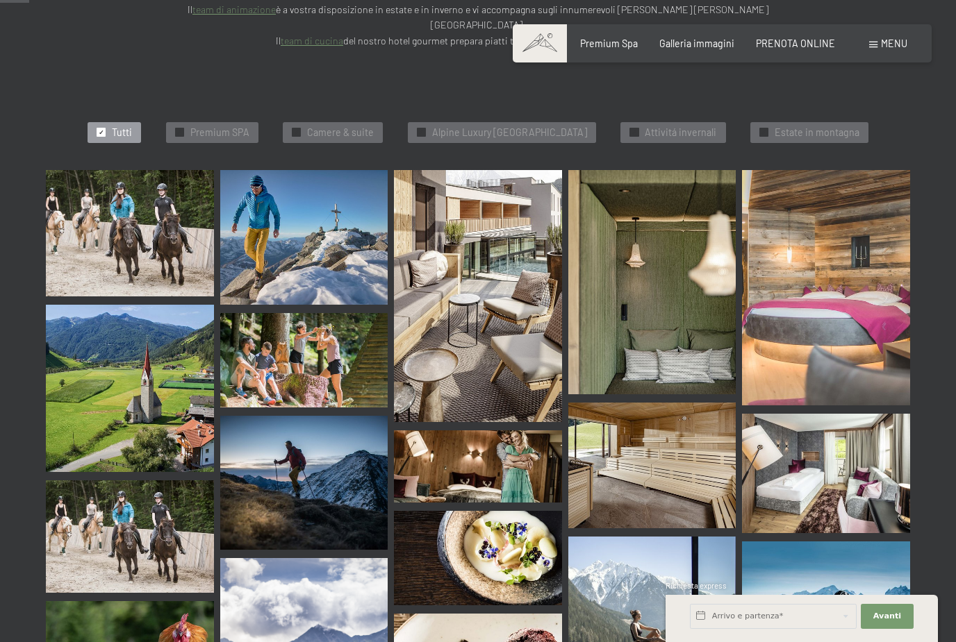
click at [629, 47] on div "Premium Spa" at bounding box center [609, 44] width 58 height 14
click at [720, 40] on span "Galleria immagini" at bounding box center [696, 44] width 75 height 12
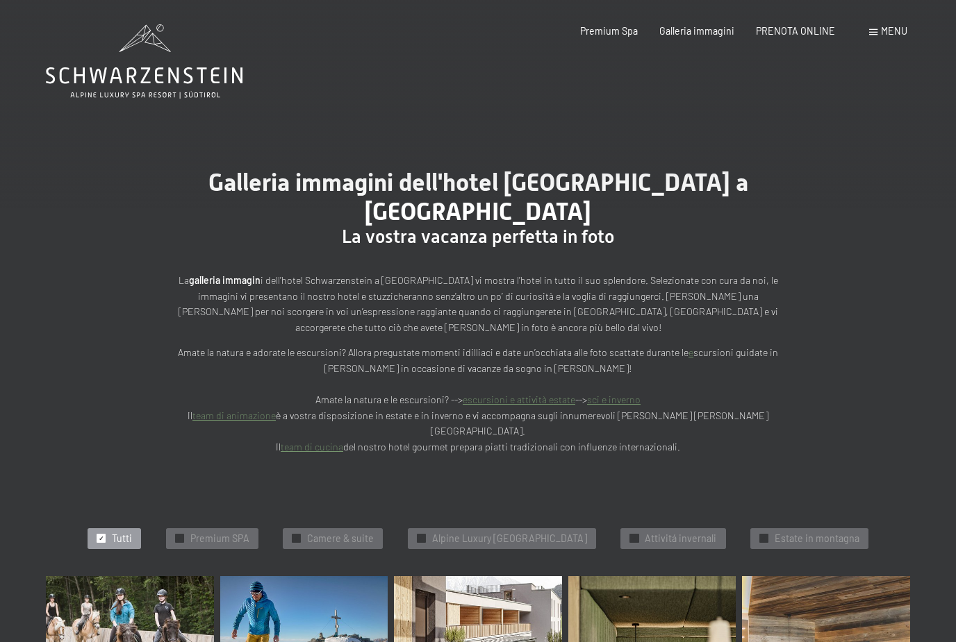
click at [714, 25] on span "Galleria immagini" at bounding box center [696, 31] width 75 height 12
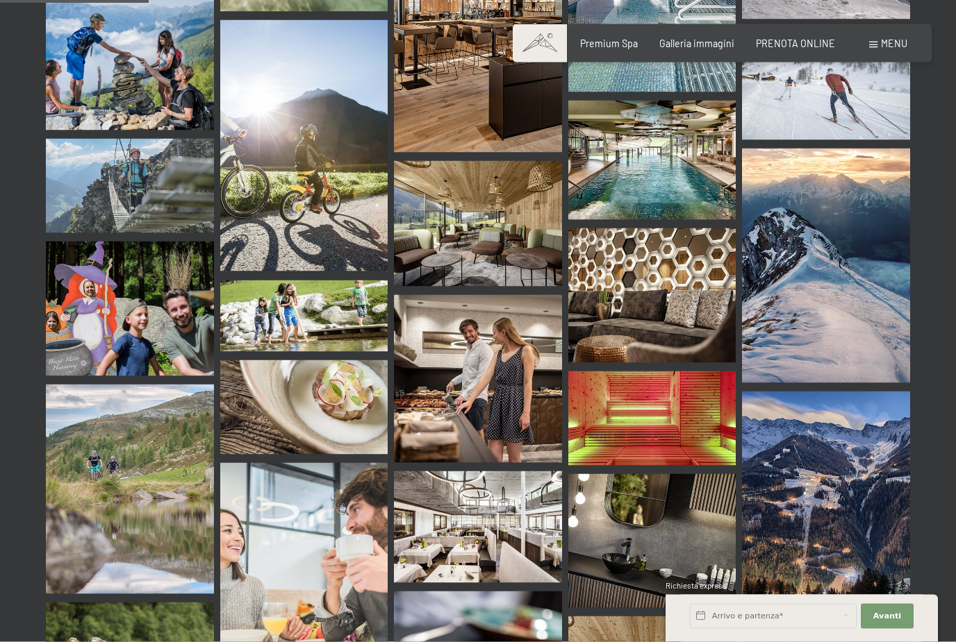
scroll to position [2070, 0]
click at [360, 374] on img at bounding box center [304, 407] width 168 height 94
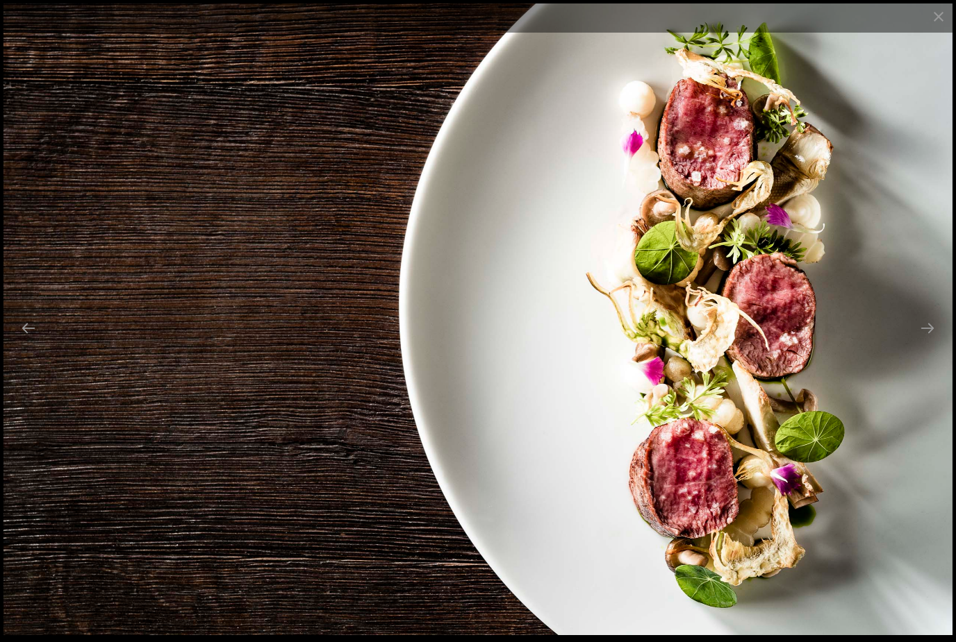
scroll to position [2073, 0]
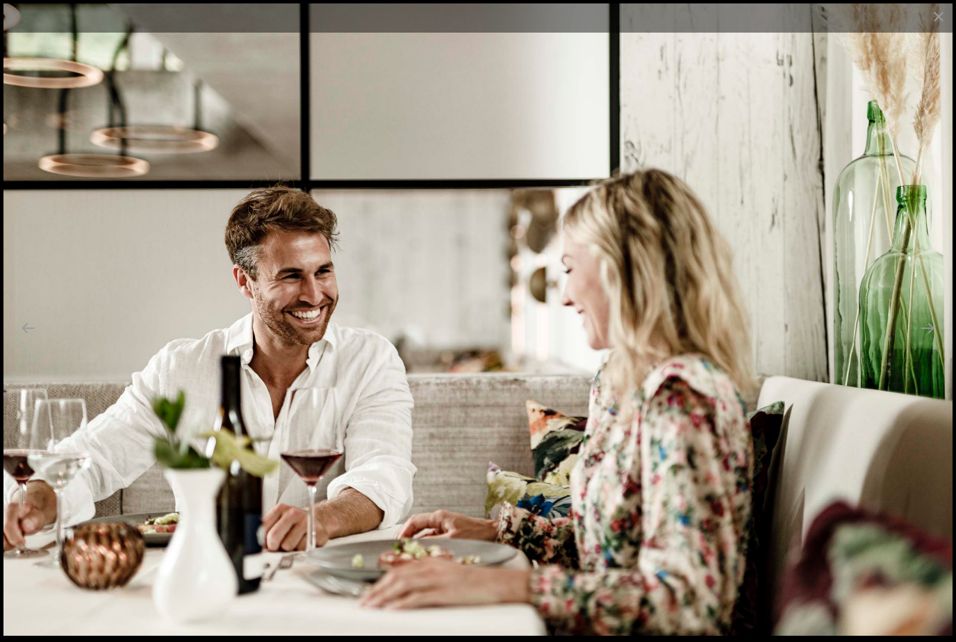
click at [954, 15] on button "Close gallery" at bounding box center [938, 16] width 35 height 33
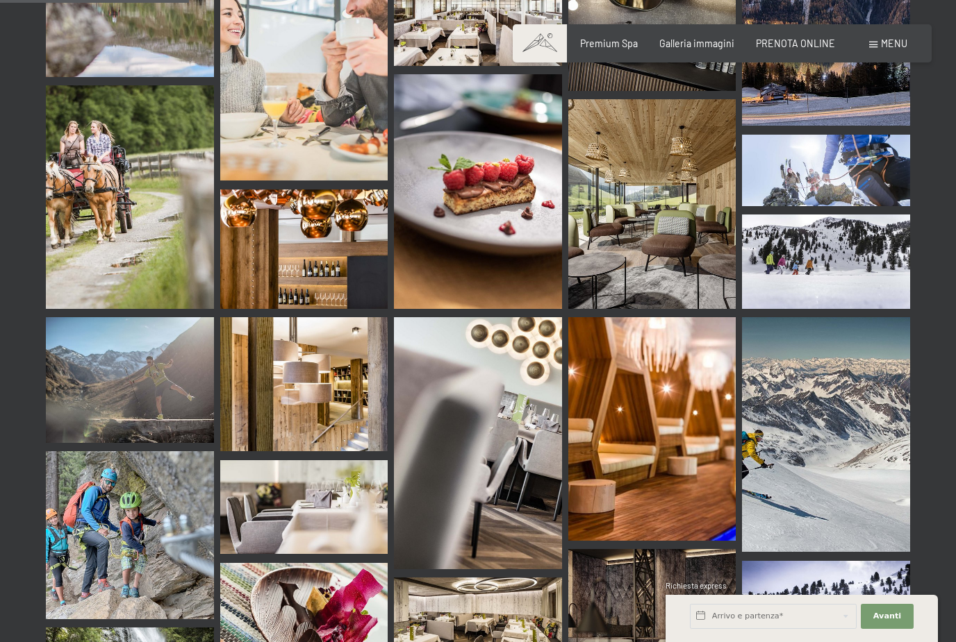
scroll to position [2582, 0]
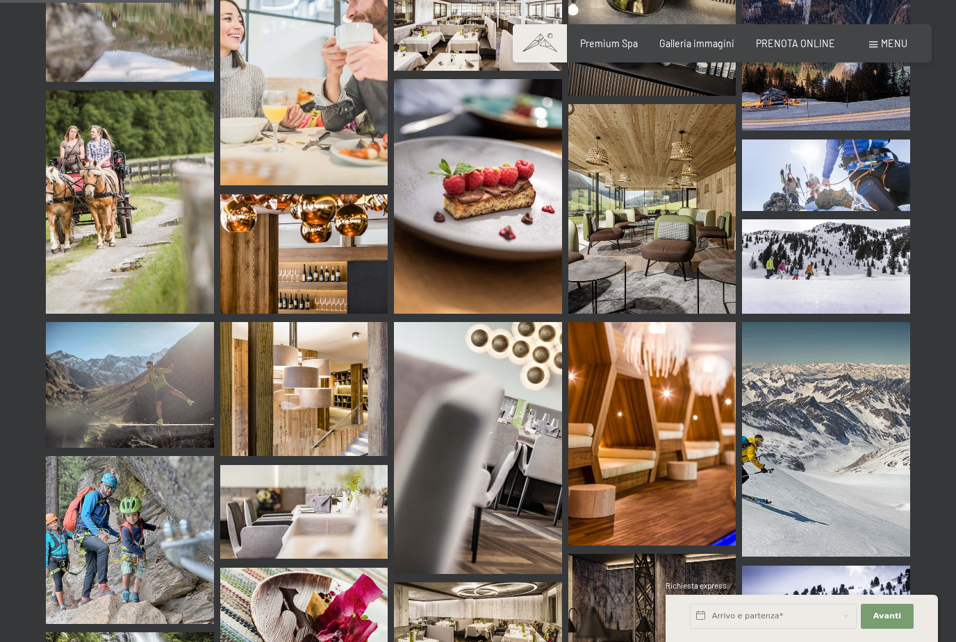
click at [490, 217] on img at bounding box center [478, 196] width 168 height 235
